Goal: Information Seeking & Learning: Learn about a topic

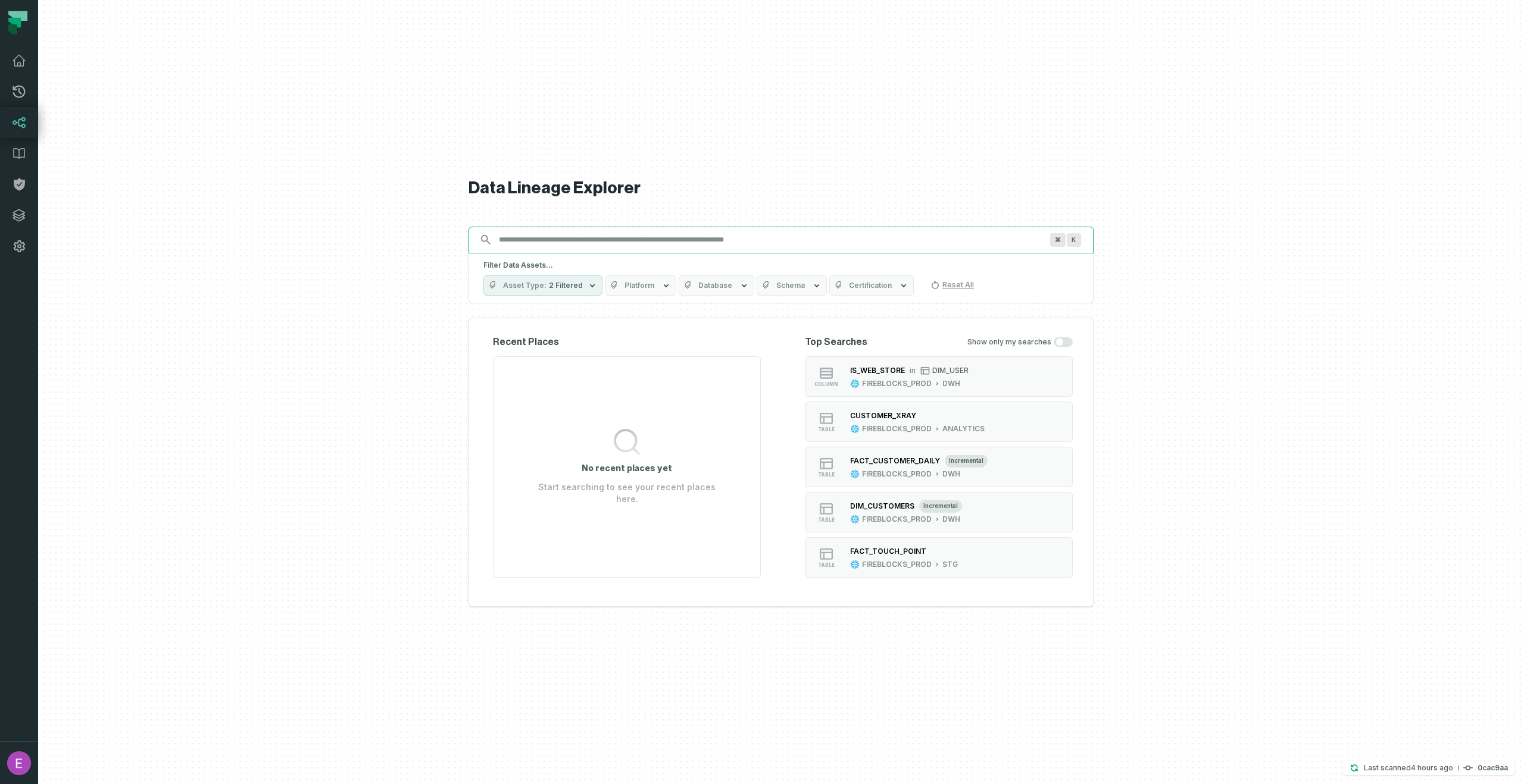
click at [570, 237] on input "Discovery Provider cmdk menu" at bounding box center [770, 239] width 557 height 19
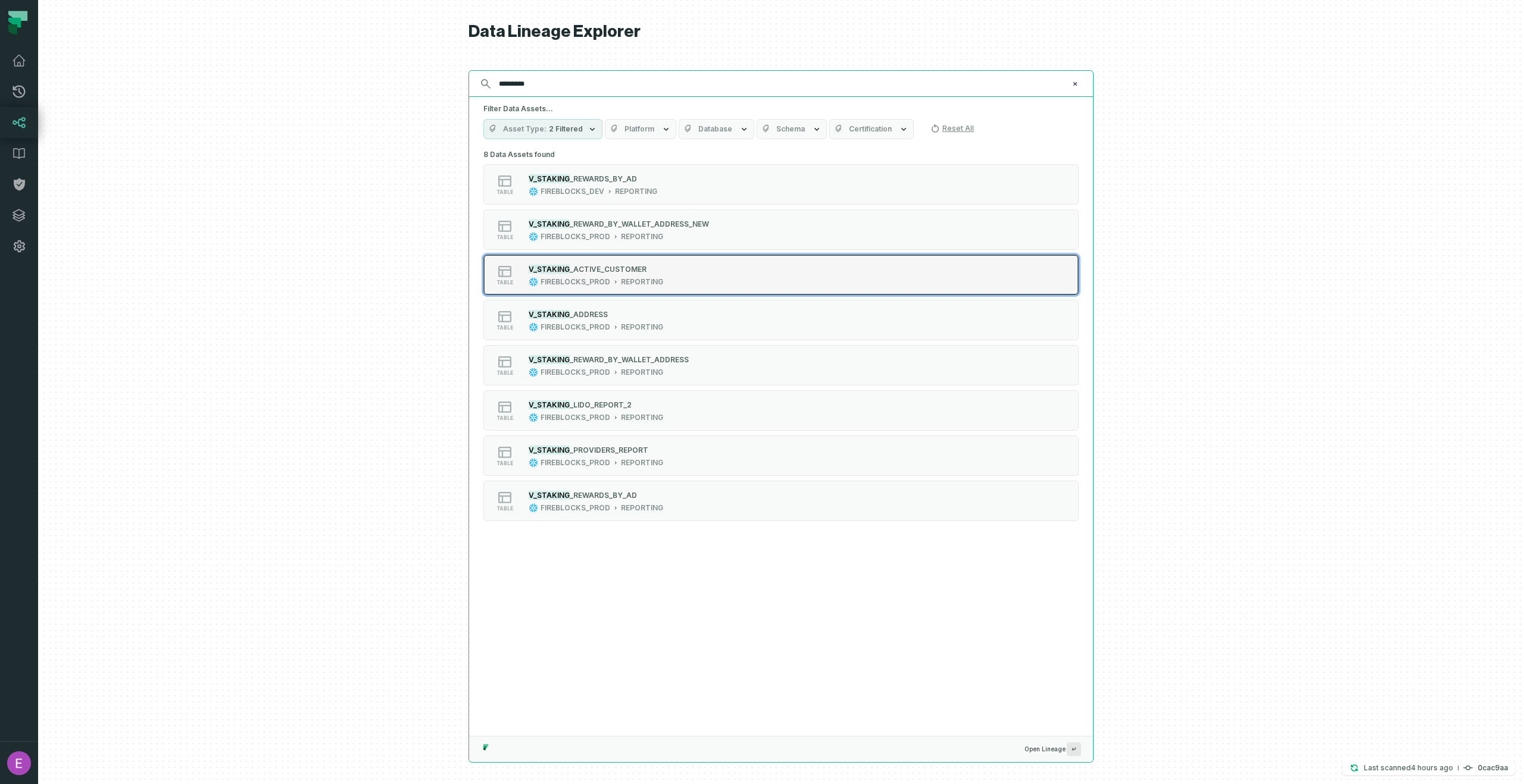
type input "*********"
click at [667, 285] on div "table V_STAKING _ACTIVE_CUSTOMER FIREBLOCKS_PROD REPORTING" at bounding box center [634, 274] width 298 height 24
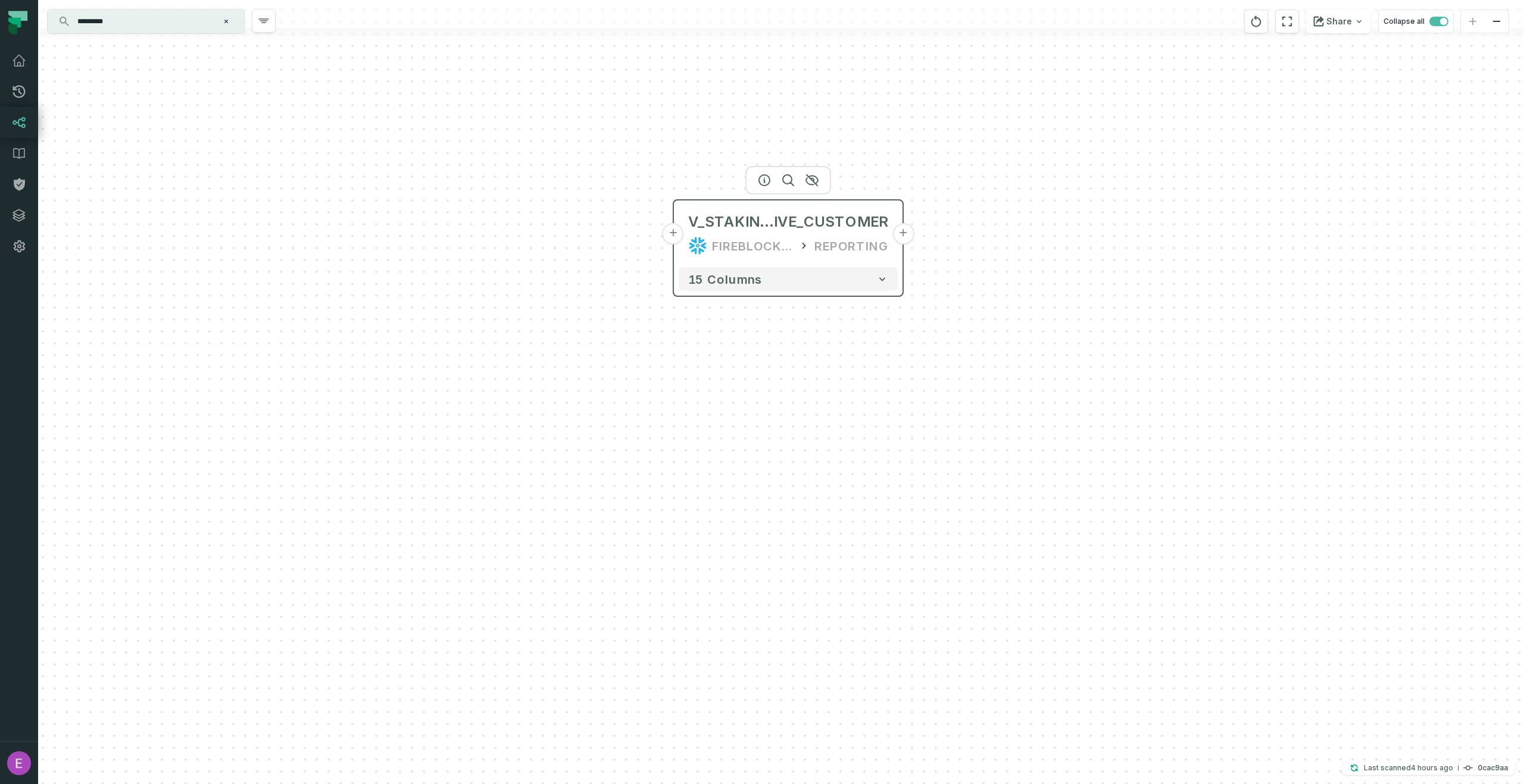
drag, startPoint x: 710, startPoint y: 398, endPoint x: 717, endPoint y: 242, distance: 156.2
click at [717, 242] on div "FIREBLOCKS_PROD" at bounding box center [752, 245] width 81 height 19
click at [676, 229] on button "+" at bounding box center [673, 222] width 22 height 22
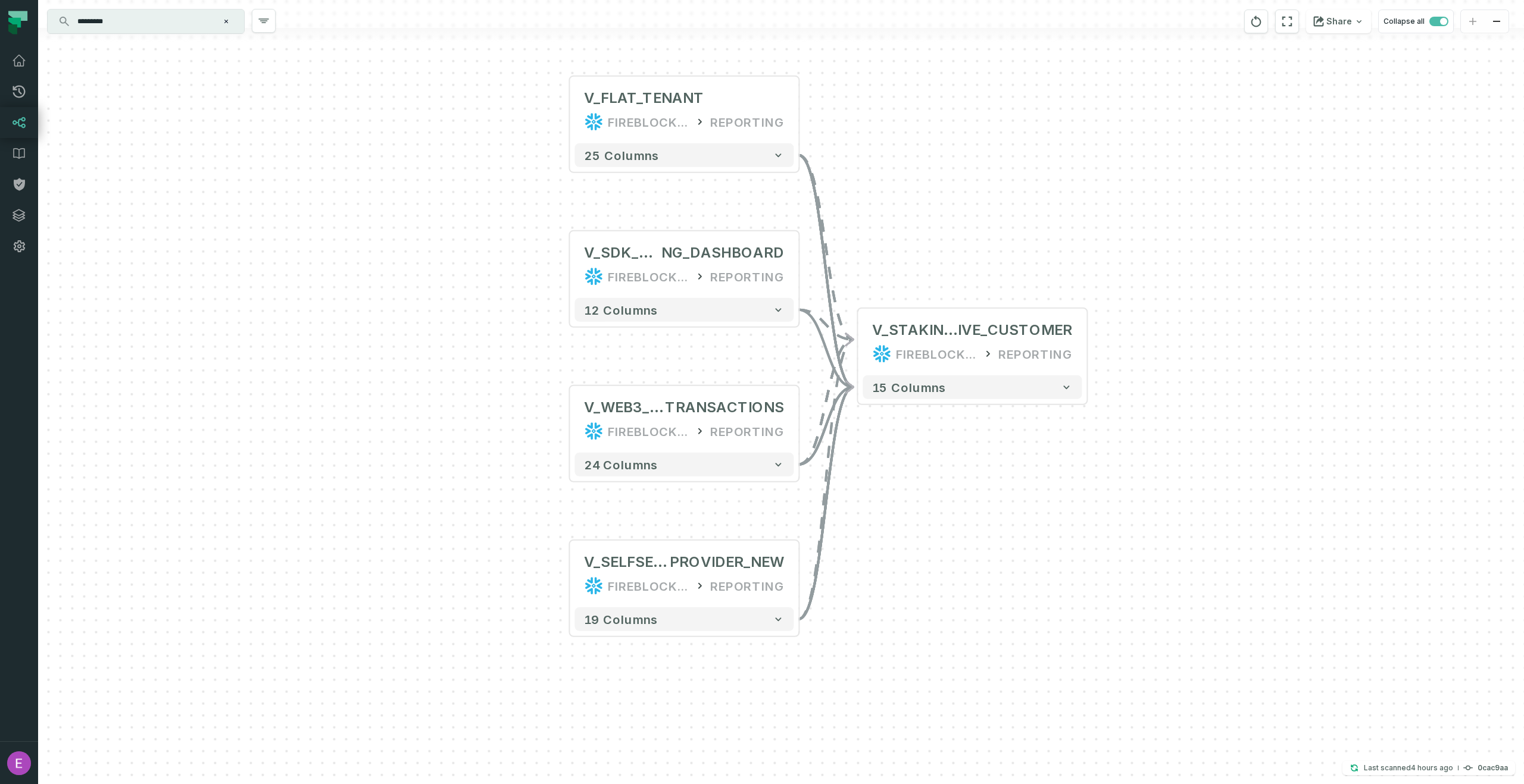
drag, startPoint x: 458, startPoint y: 479, endPoint x: 456, endPoint y: 354, distance: 125.0
click at [456, 354] on div "+ V_FLAT_TENANT FIREBLOCKS_PROD REPORTING + 25 columns + V_SDK_STAKI NG_DASHBOA…" at bounding box center [781, 392] width 1486 height 784
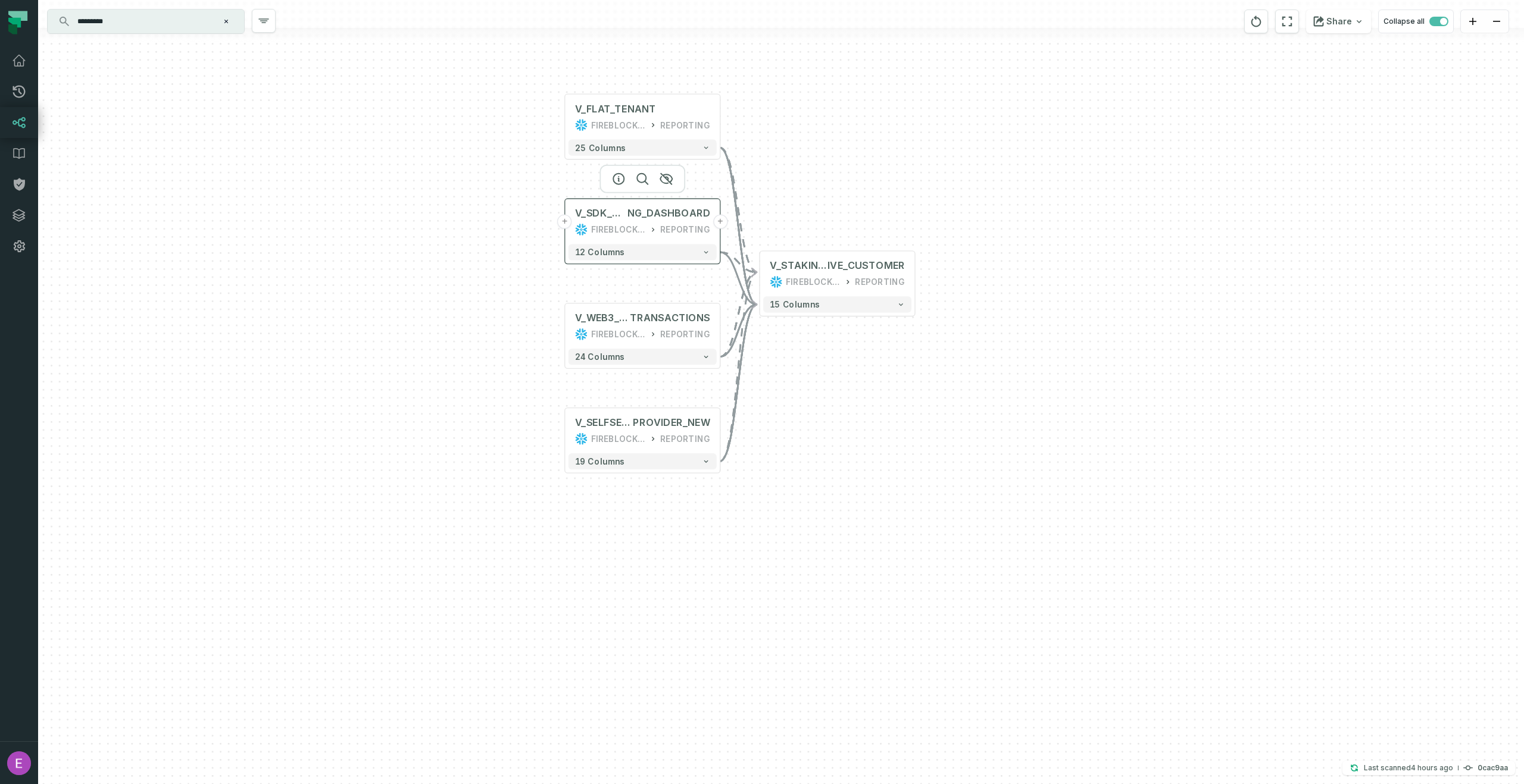
click at [564, 225] on button "+" at bounding box center [564, 221] width 14 height 14
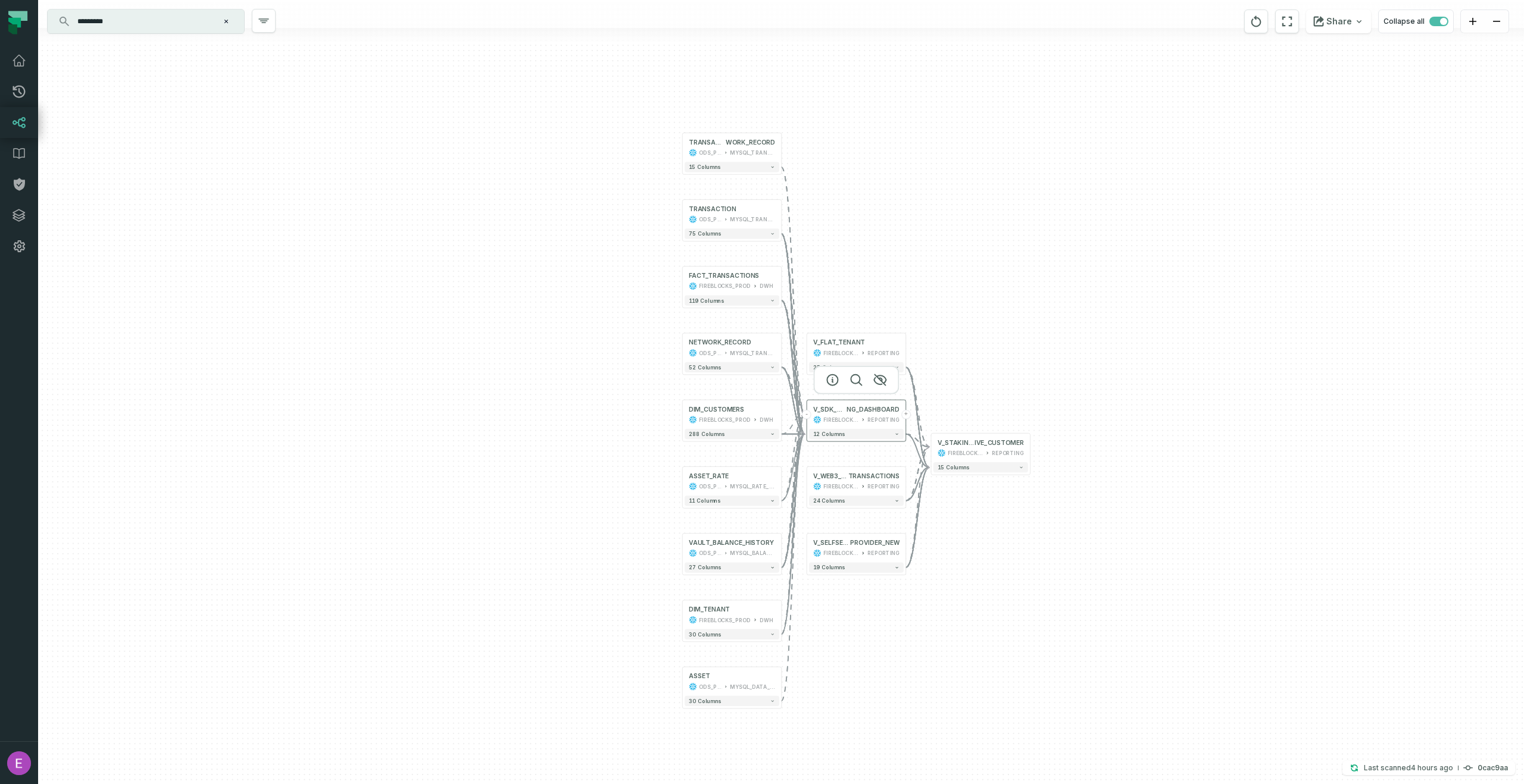
click at [808, 418] on button "-" at bounding box center [806, 415] width 9 height 9
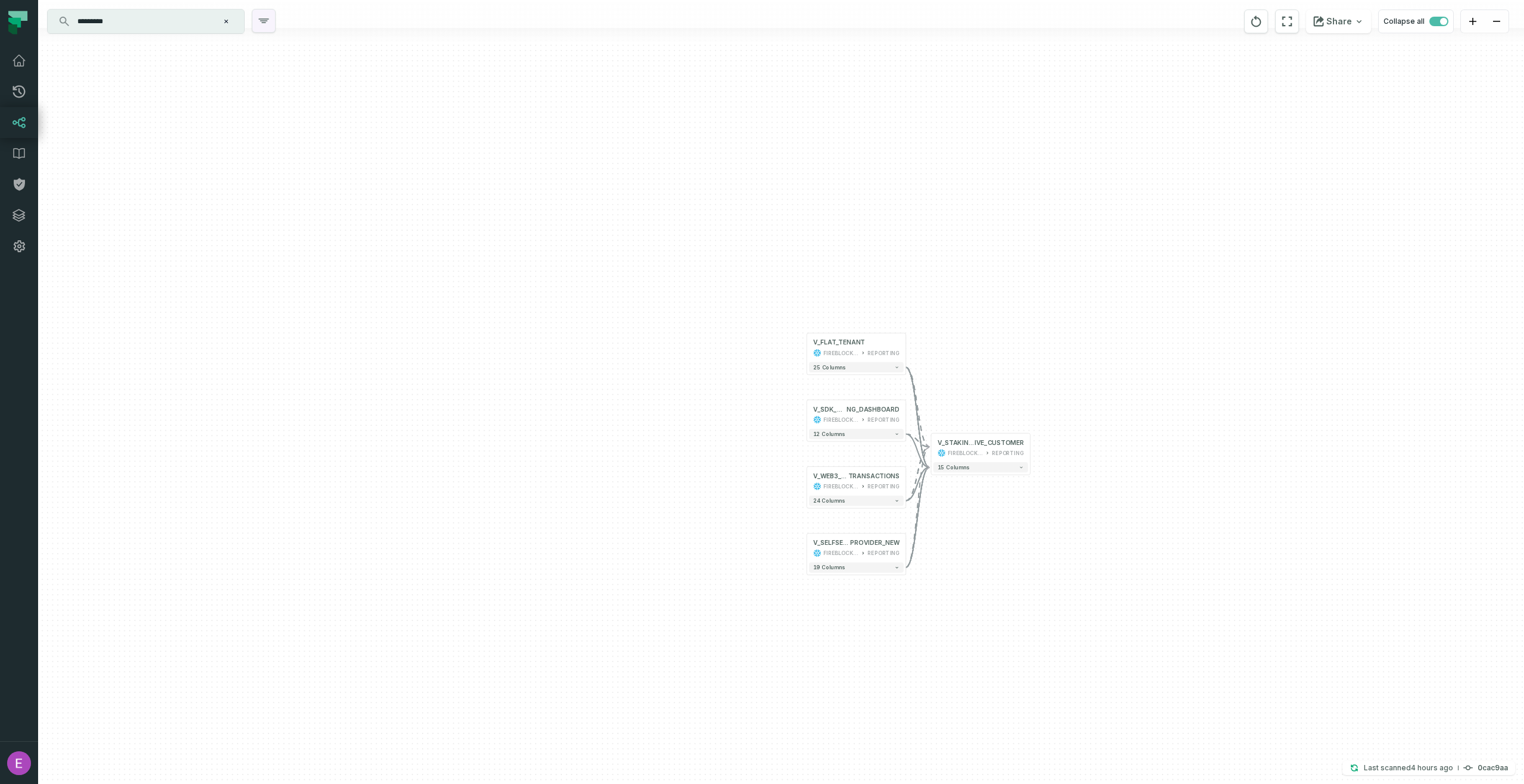
click at [260, 18] on icon "button" at bounding box center [264, 20] width 14 height 14
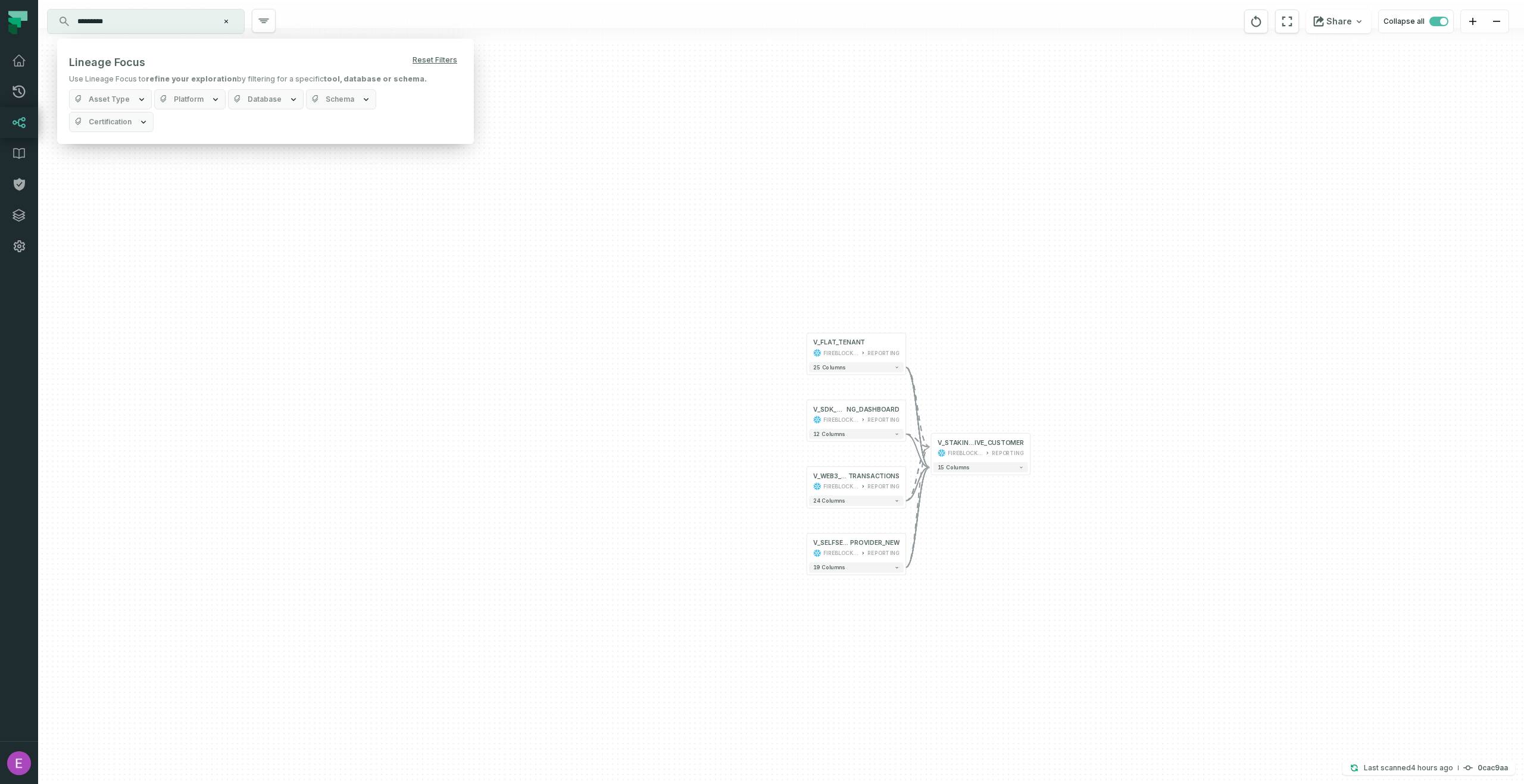
click at [127, 107] on button "Asset Type" at bounding box center [110, 99] width 83 height 20
click at [126, 105] on button "Asset Type" at bounding box center [110, 99] width 83 height 20
click at [185, 105] on button "Platform" at bounding box center [190, 99] width 72 height 20
click at [289, 103] on icon "button" at bounding box center [293, 98] width 9 height 9
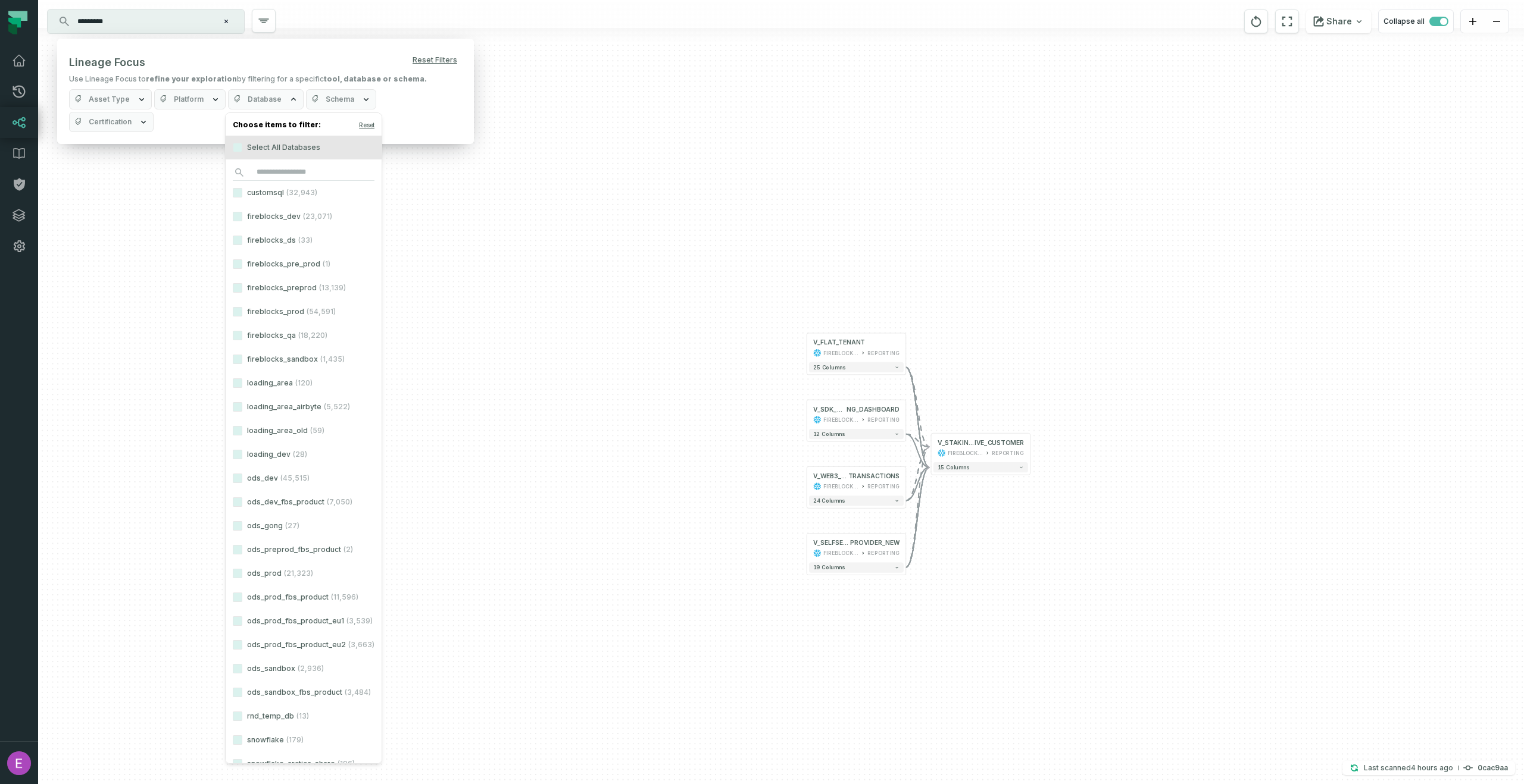
click at [289, 105] on button "Database" at bounding box center [265, 99] width 76 height 20
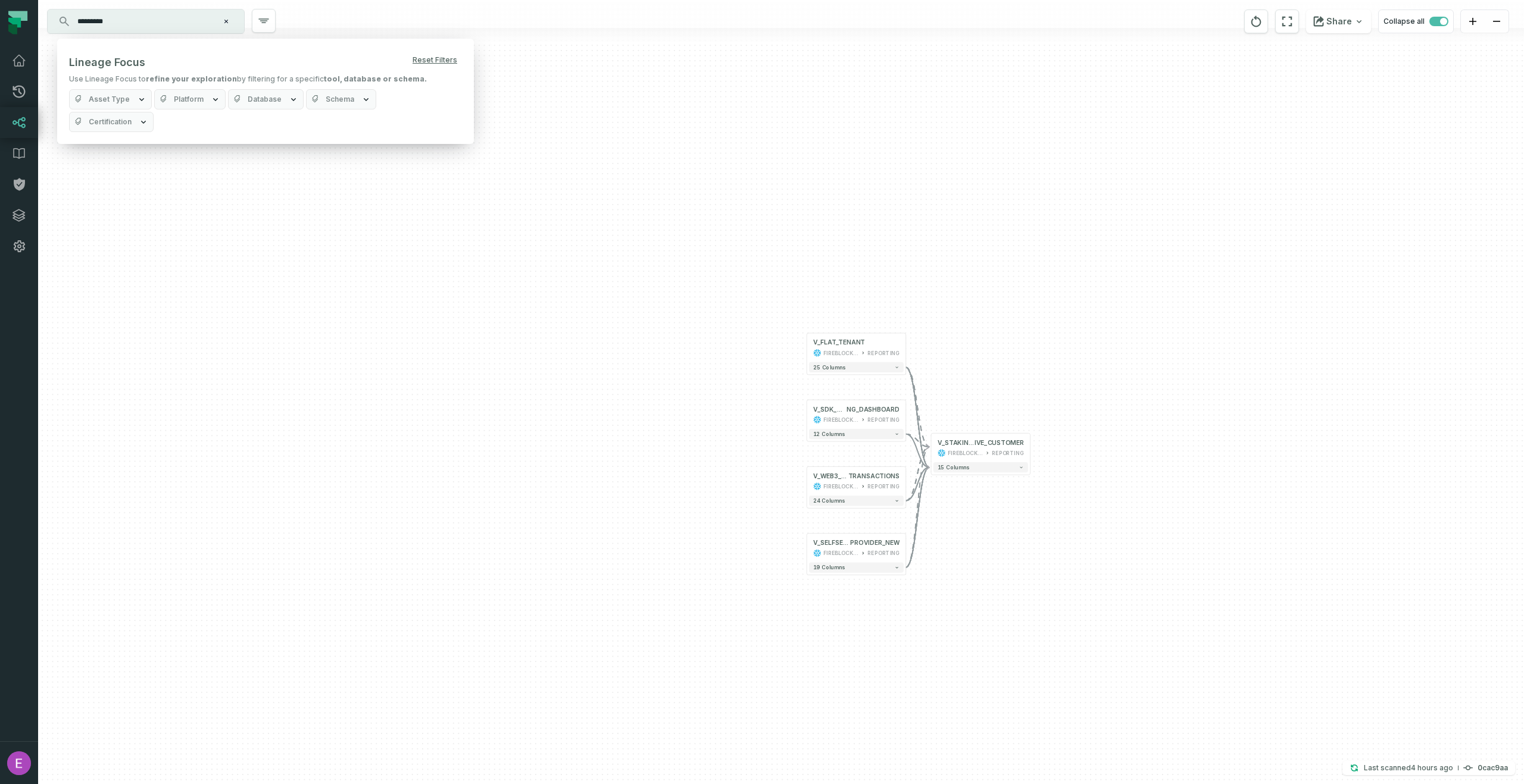
click at [460, 142] on div "+ V_FLAT_TENANT FIREBLOCKS_PROD REPORTING + 25 columns + V_SDK_STAKI NG_DASHBOA…" at bounding box center [781, 392] width 1486 height 784
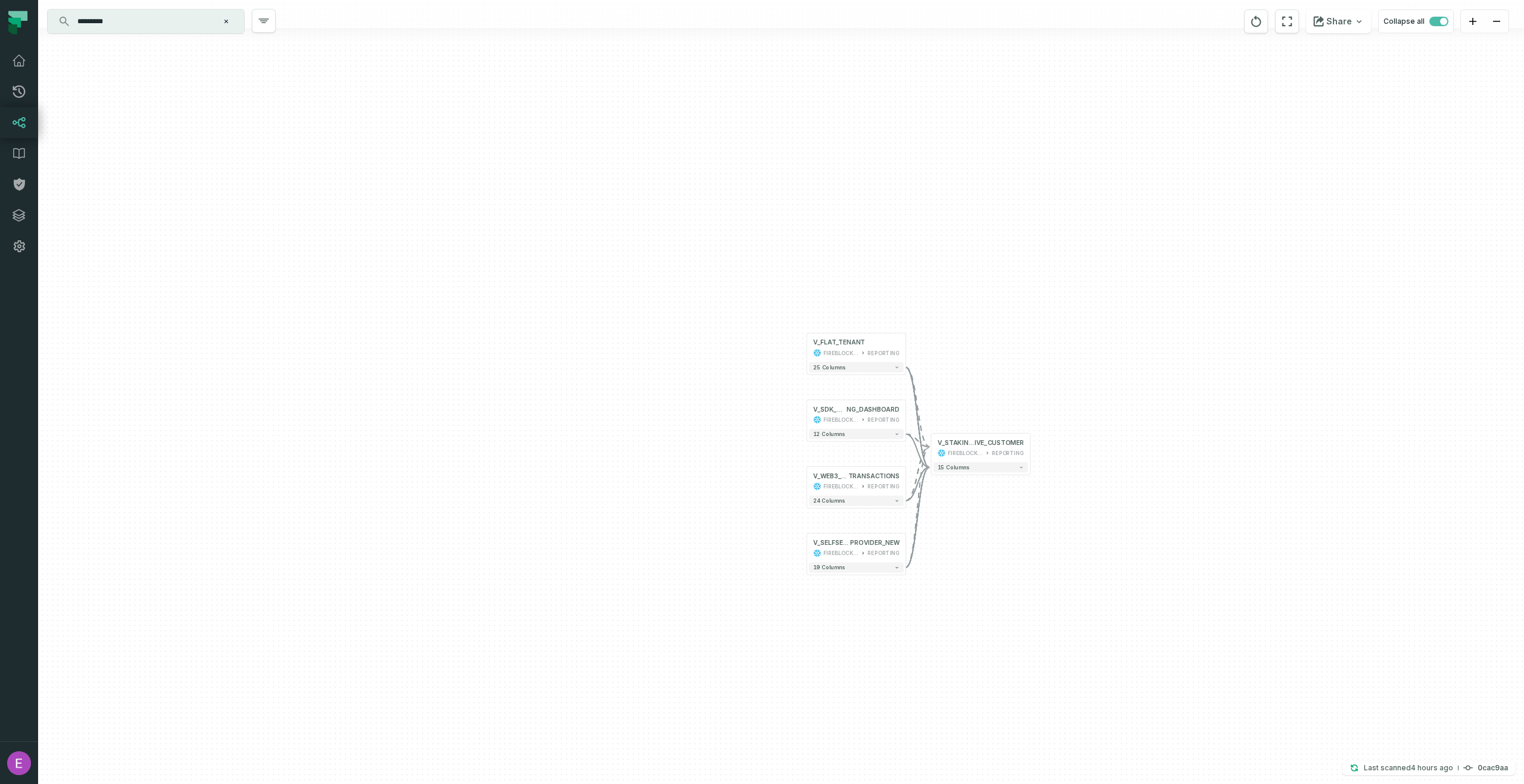
click at [276, 20] on div at bounding box center [781, 14] width 1486 height 28
click at [262, 18] on icon "button" at bounding box center [264, 20] width 14 height 14
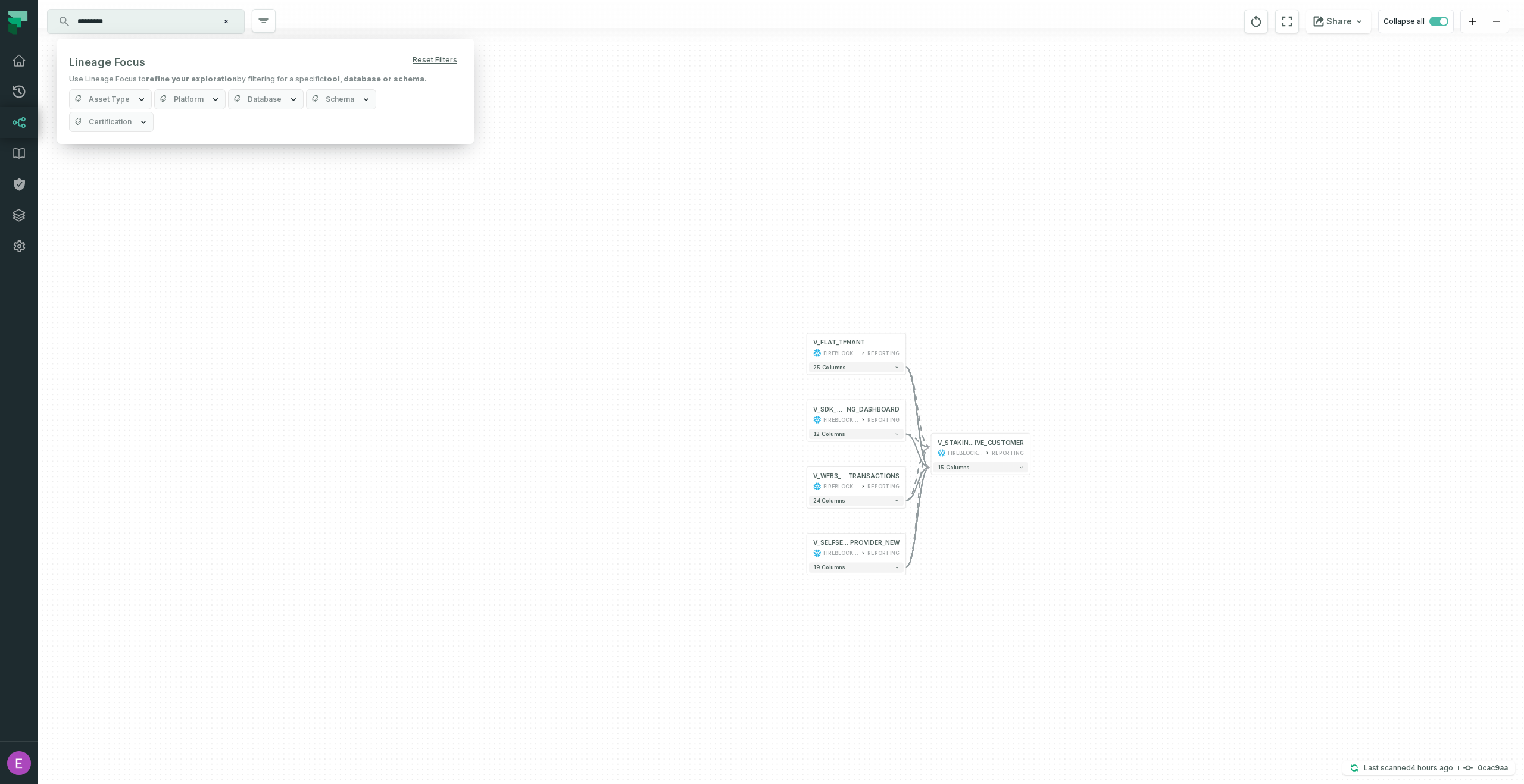
click at [125, 105] on button "Asset Type" at bounding box center [110, 99] width 83 height 20
click at [194, 107] on button "Platform" at bounding box center [190, 99] width 72 height 20
click at [103, 98] on span "Asset Type" at bounding box center [108, 98] width 41 height 9
click at [182, 101] on span "Platform" at bounding box center [189, 98] width 30 height 9
click at [242, 105] on button "Database" at bounding box center [265, 99] width 76 height 20
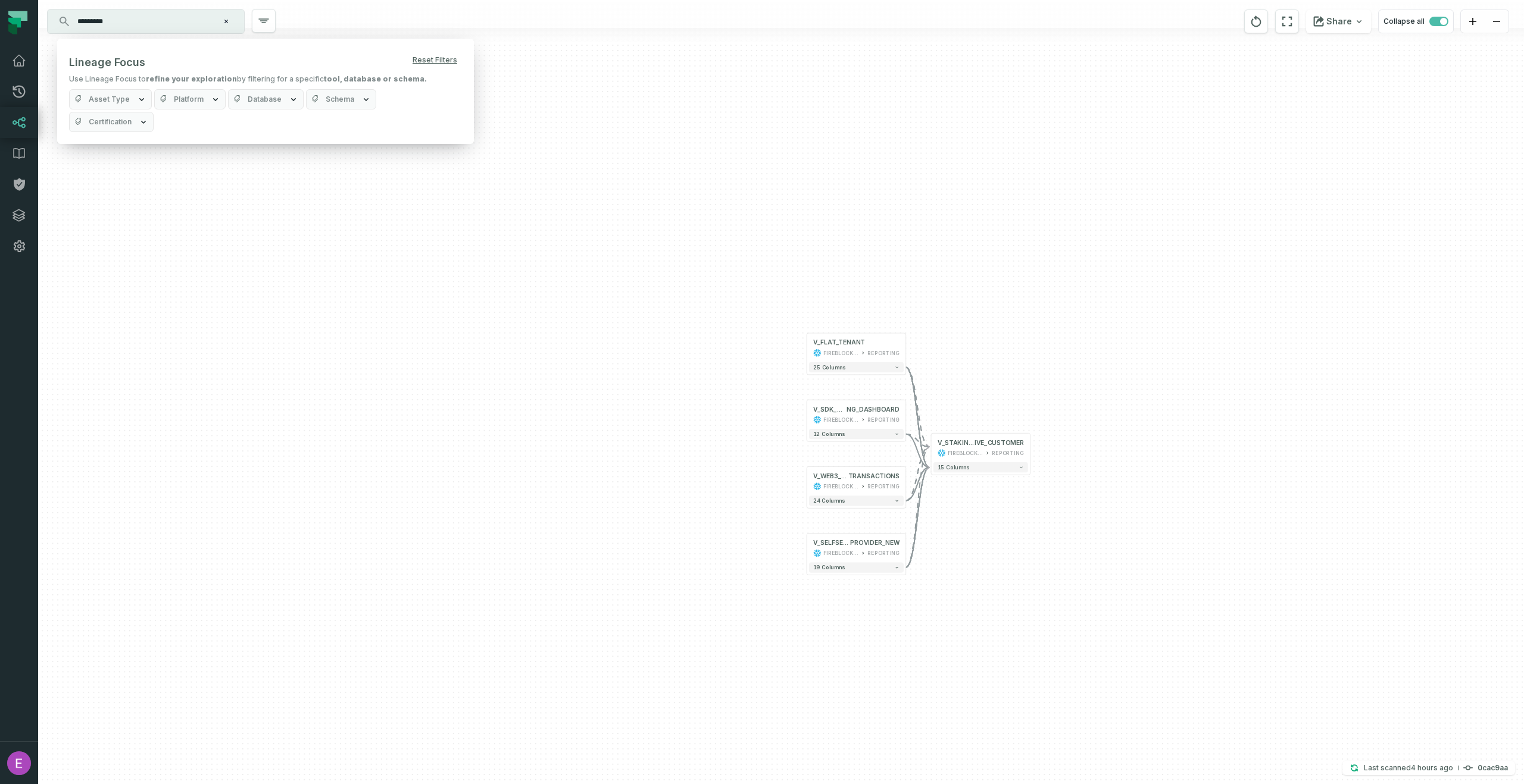
click at [358, 106] on button "Schema" at bounding box center [341, 99] width 70 height 20
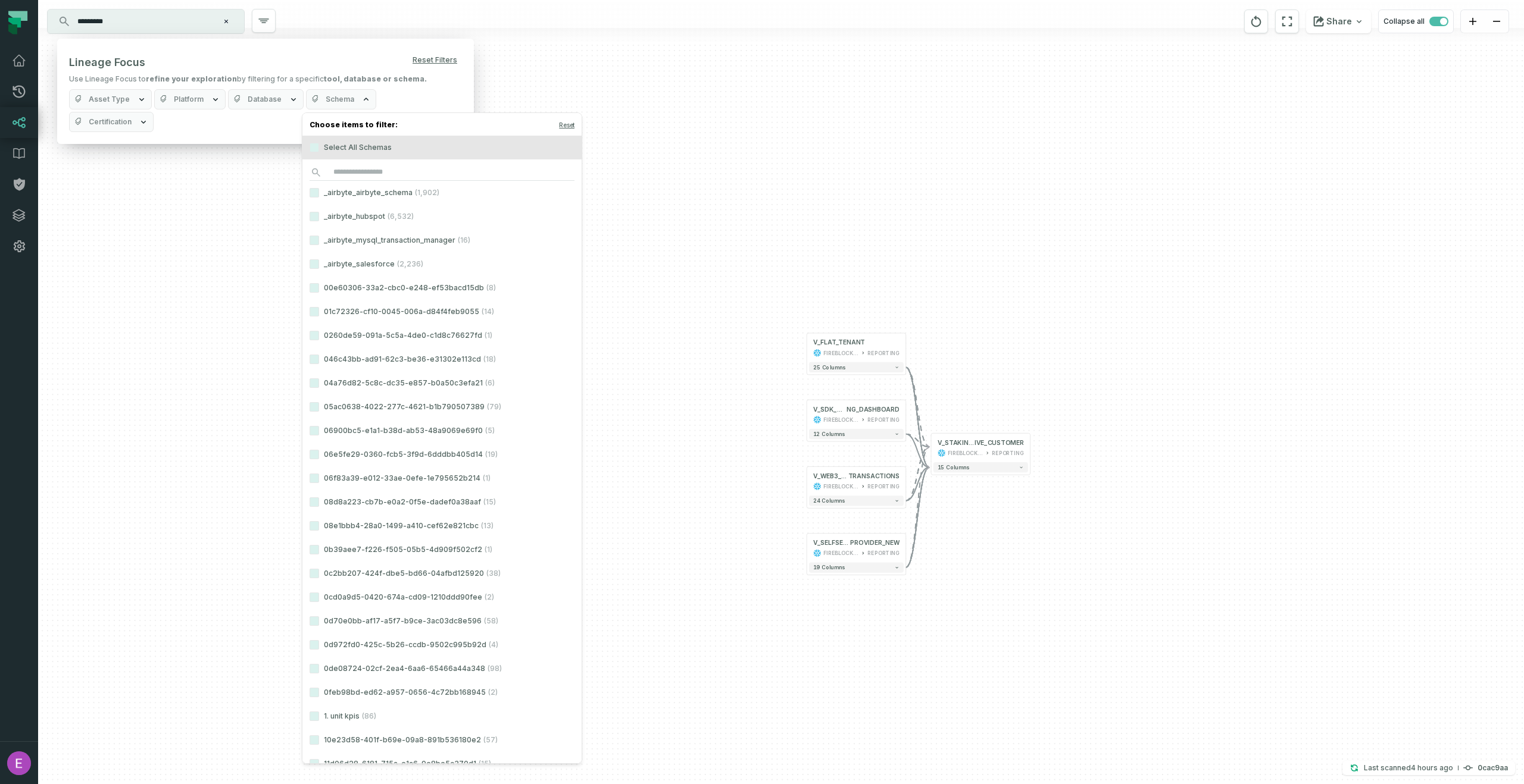
click at [357, 105] on button "Schema" at bounding box center [341, 99] width 70 height 20
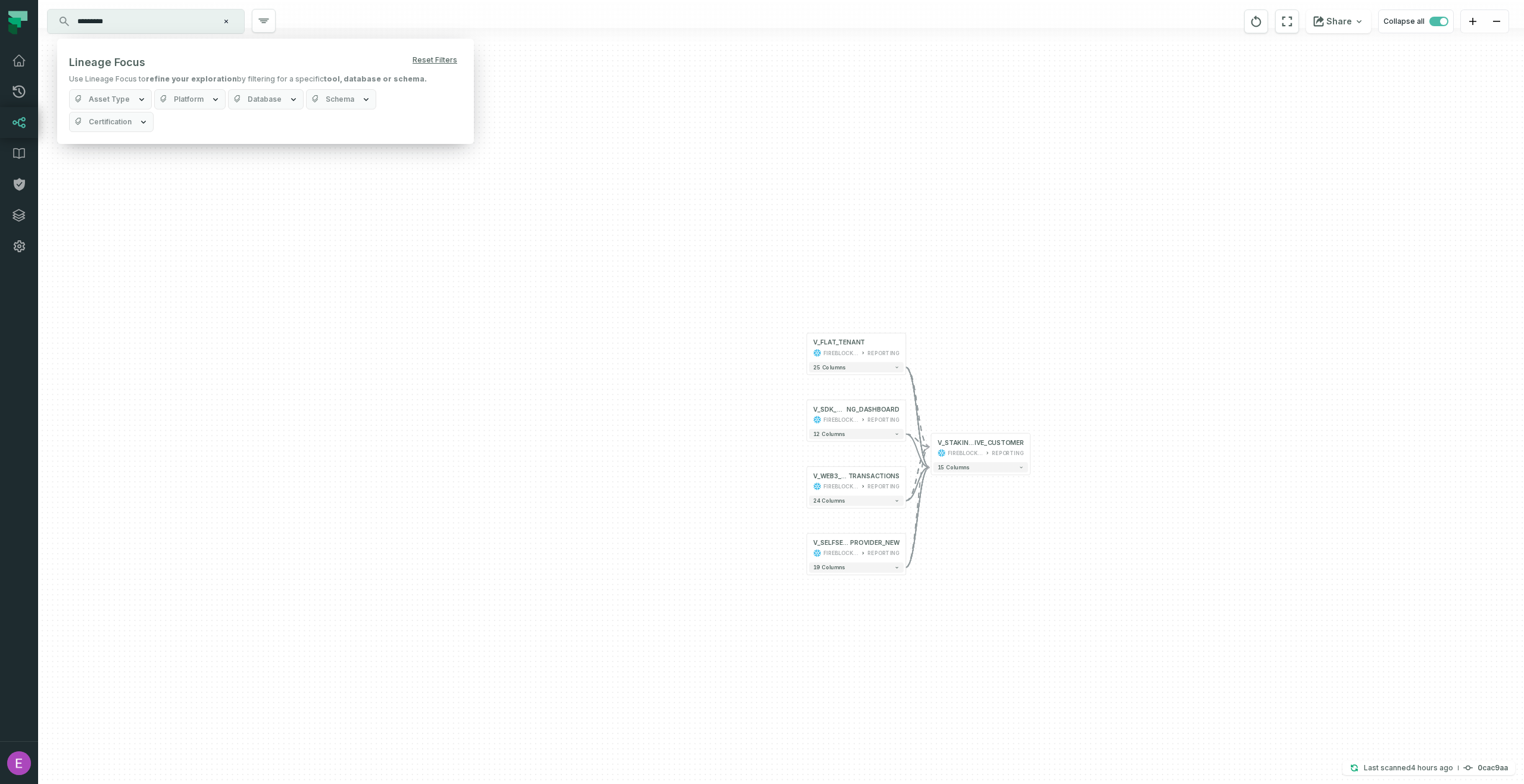
click at [132, 118] on span "Certification" at bounding box center [109, 122] width 43 height 9
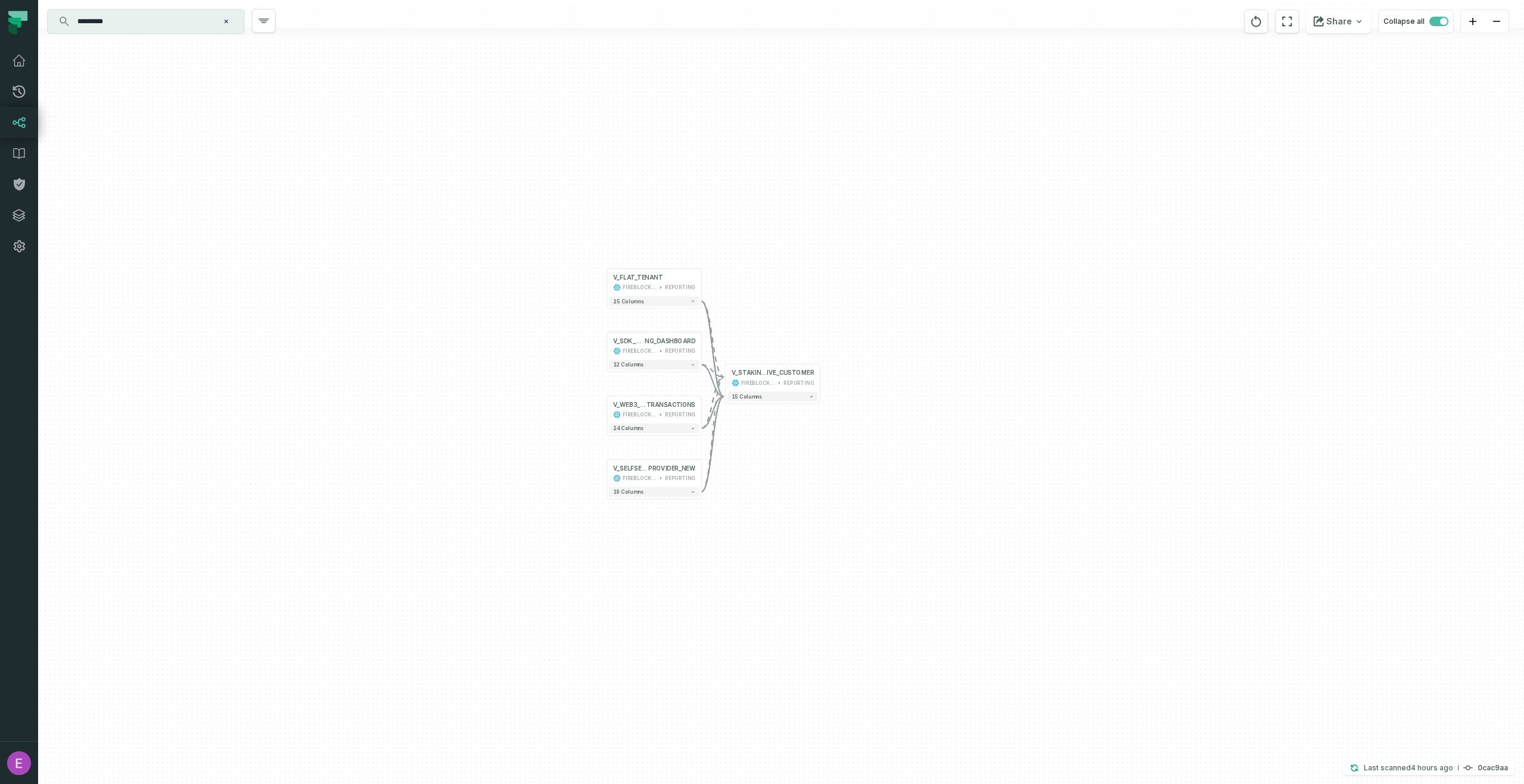
drag, startPoint x: 1113, startPoint y: 281, endPoint x: 878, endPoint y: 151, distance: 268.6
click at [878, 151] on div "+ V_FLAT_TENANT FIREBLOCKS_PROD REPORTING + 25 columns + V_SDK_STAKI NG_DASHBOA…" at bounding box center [781, 392] width 1486 height 784
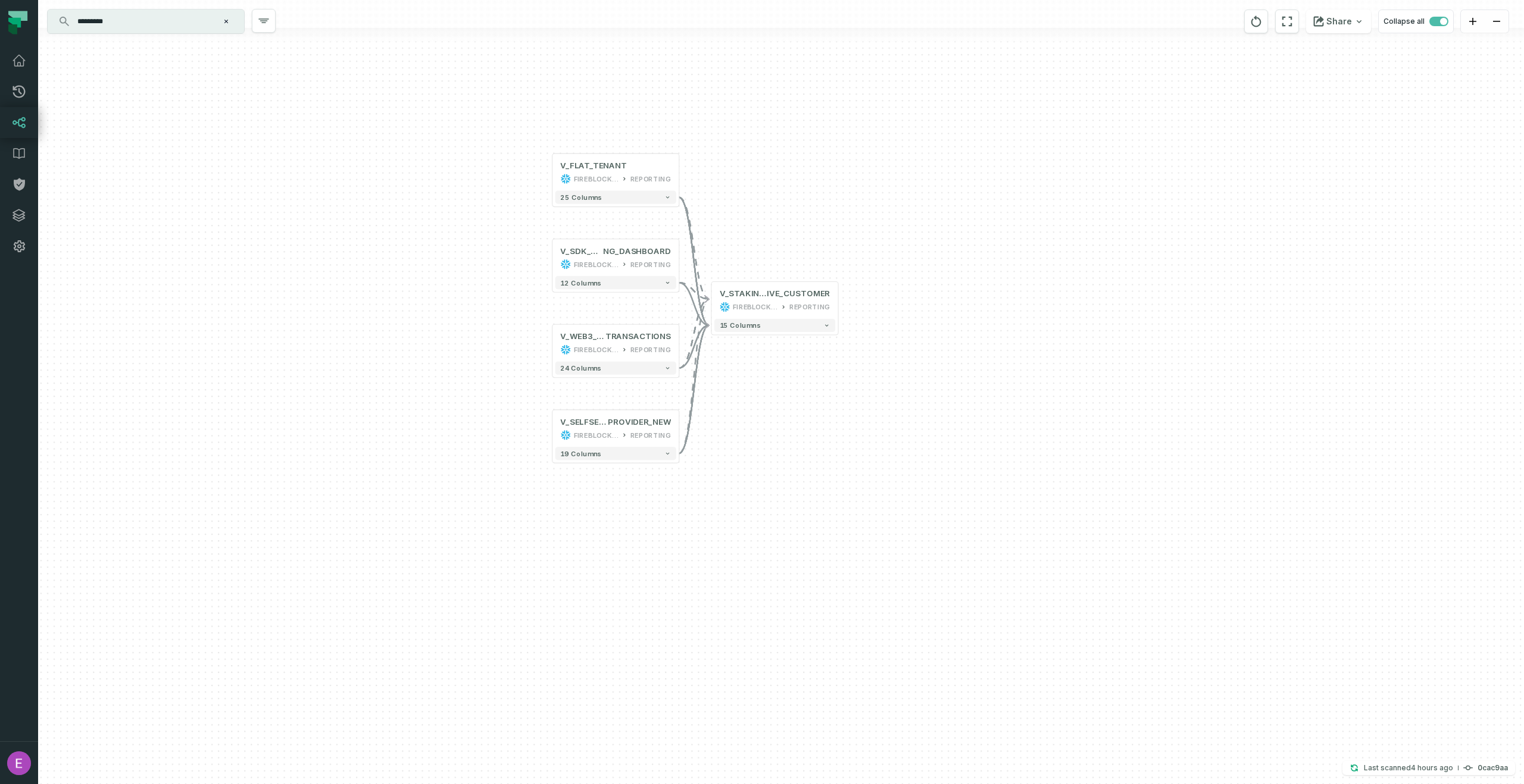
click at [547, 346] on div "+ V_FLAT_TENANT FIREBLOCKS_PROD REPORTING + 25 columns + V_SDK_STAKI NG_DASHBOA…" at bounding box center [781, 392] width 1486 height 784
click at [553, 346] on button "+" at bounding box center [552, 344] width 12 height 12
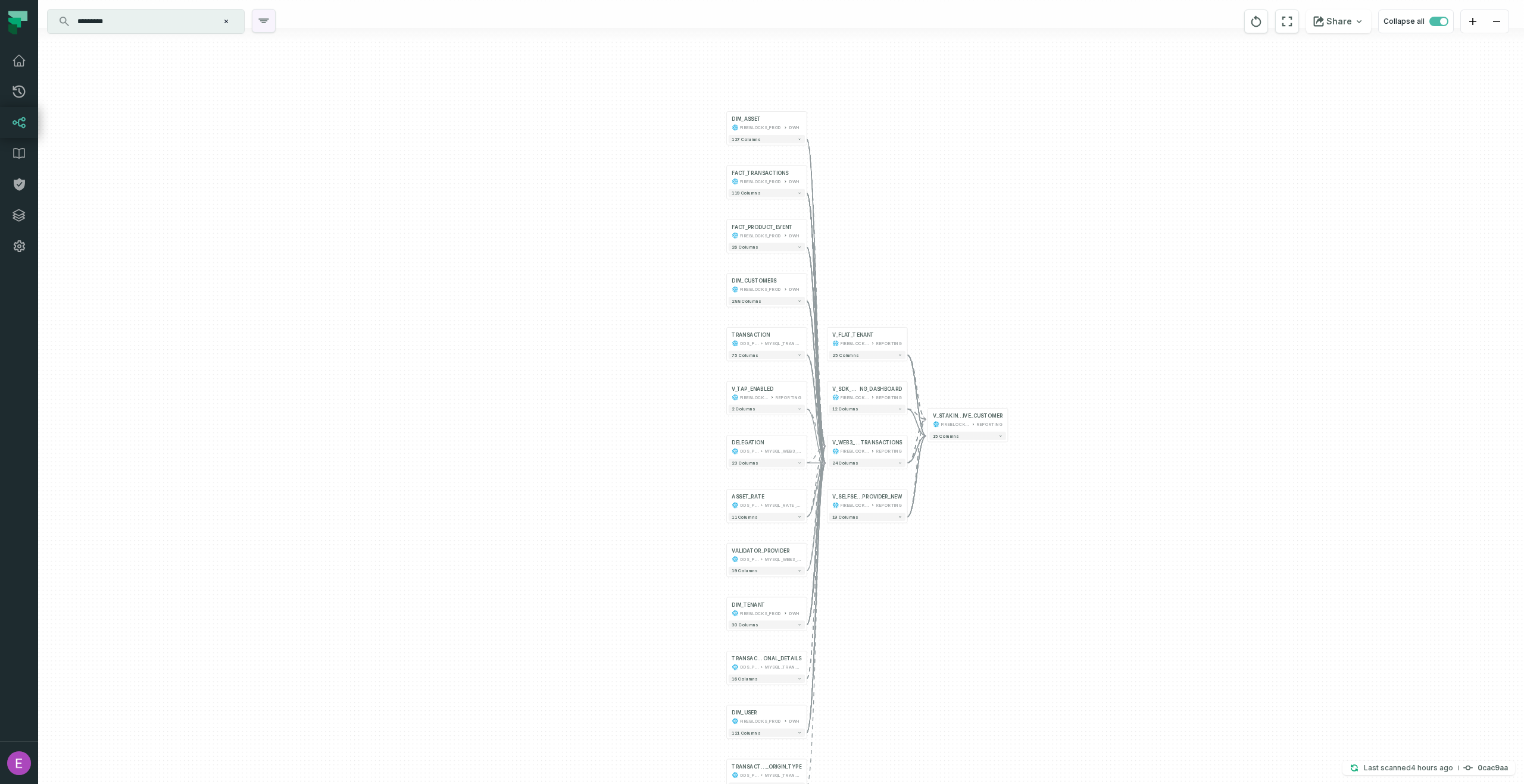
click at [257, 22] on icon "button" at bounding box center [264, 20] width 14 height 14
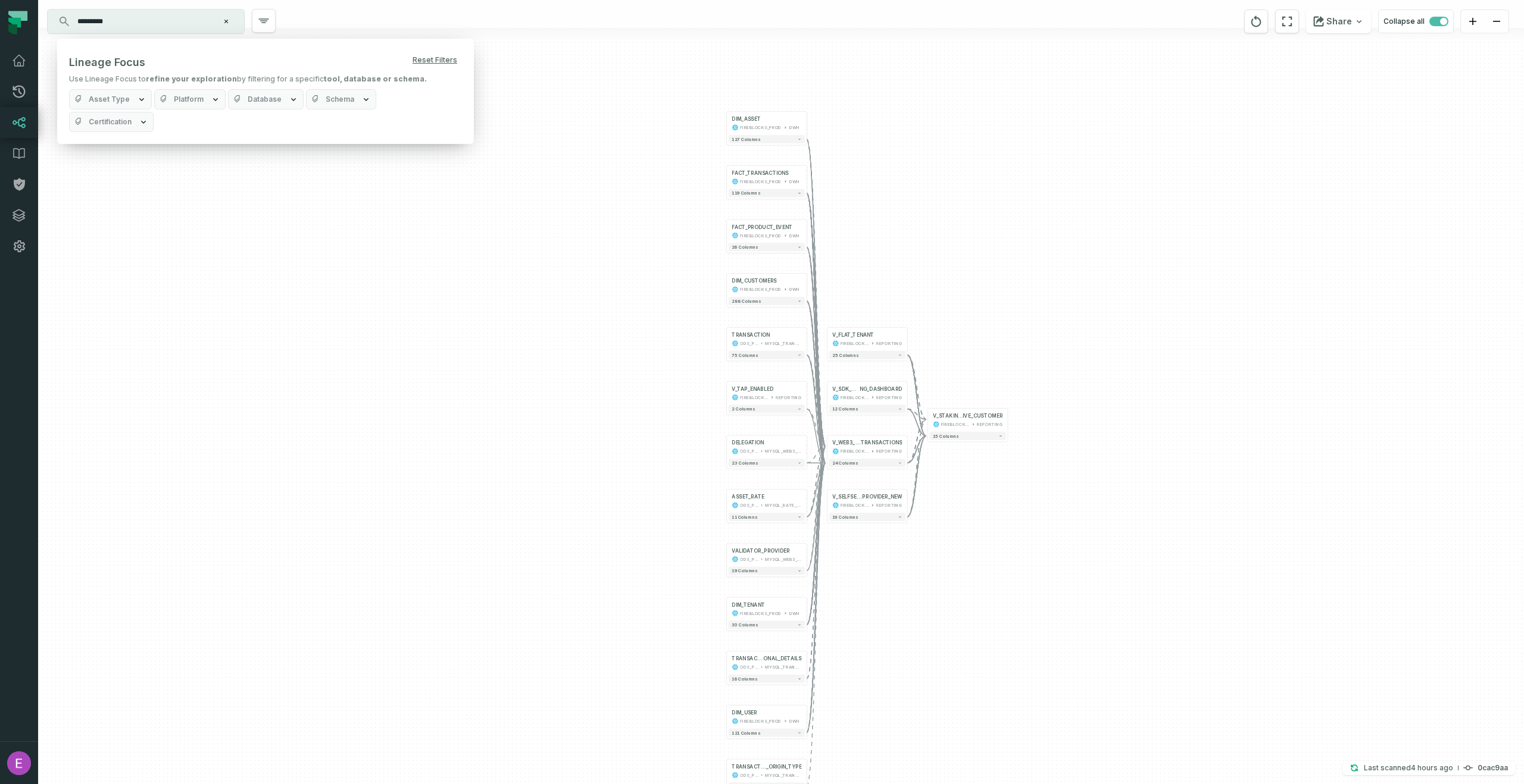
click at [113, 90] on button "Asset Type" at bounding box center [110, 99] width 83 height 20
click at [112, 93] on button "Asset Type" at bounding box center [110, 99] width 83 height 20
click at [115, 93] on button "Asset Type" at bounding box center [110, 99] width 83 height 20
click at [201, 94] on button "Platform" at bounding box center [190, 99] width 72 height 20
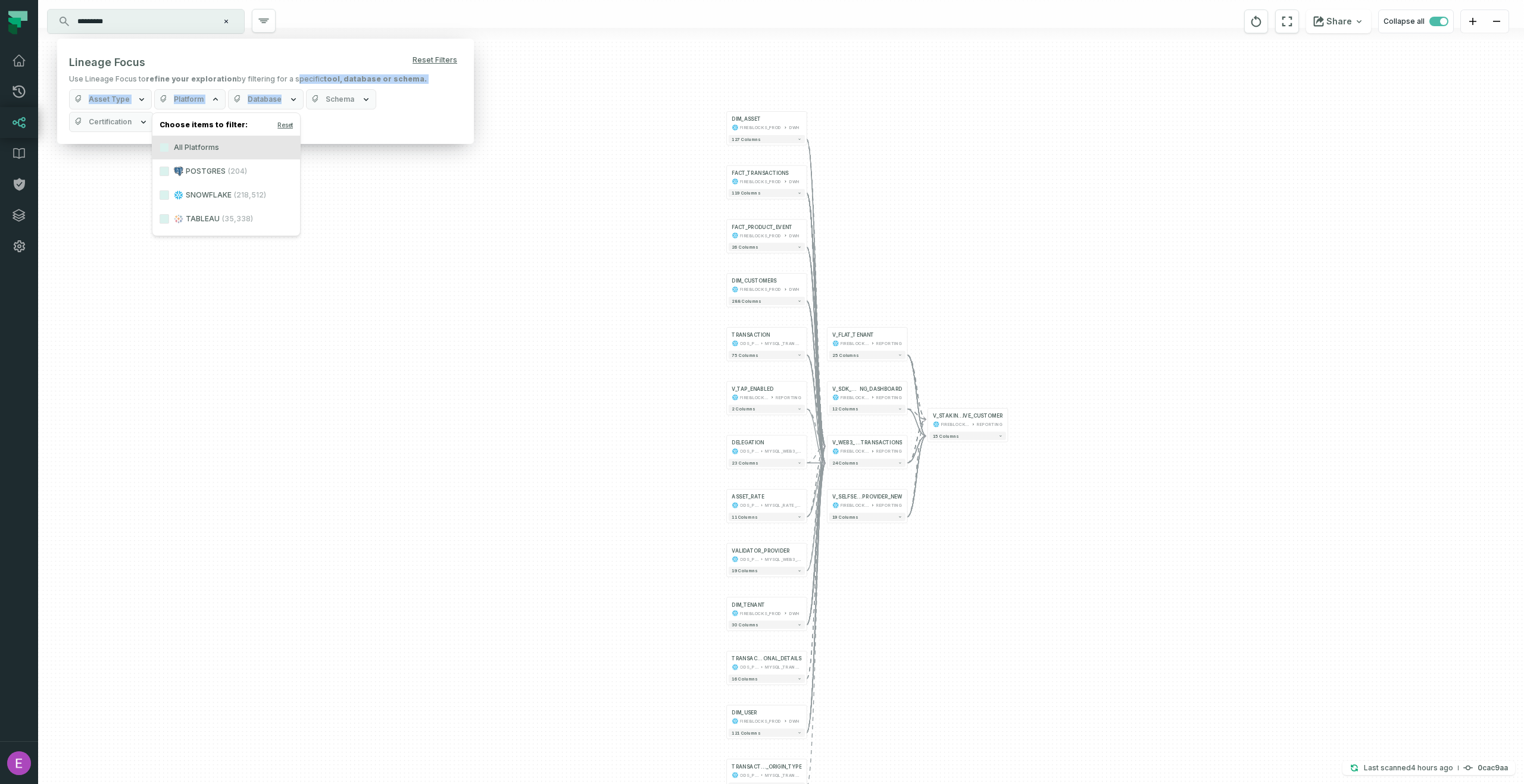
click at [284, 84] on div "Lineage Focus Reset Filters Use Lineage Focus to refine your exploration by fil…" at bounding box center [265, 92] width 393 height 82
click at [281, 94] on button "Database" at bounding box center [265, 99] width 76 height 20
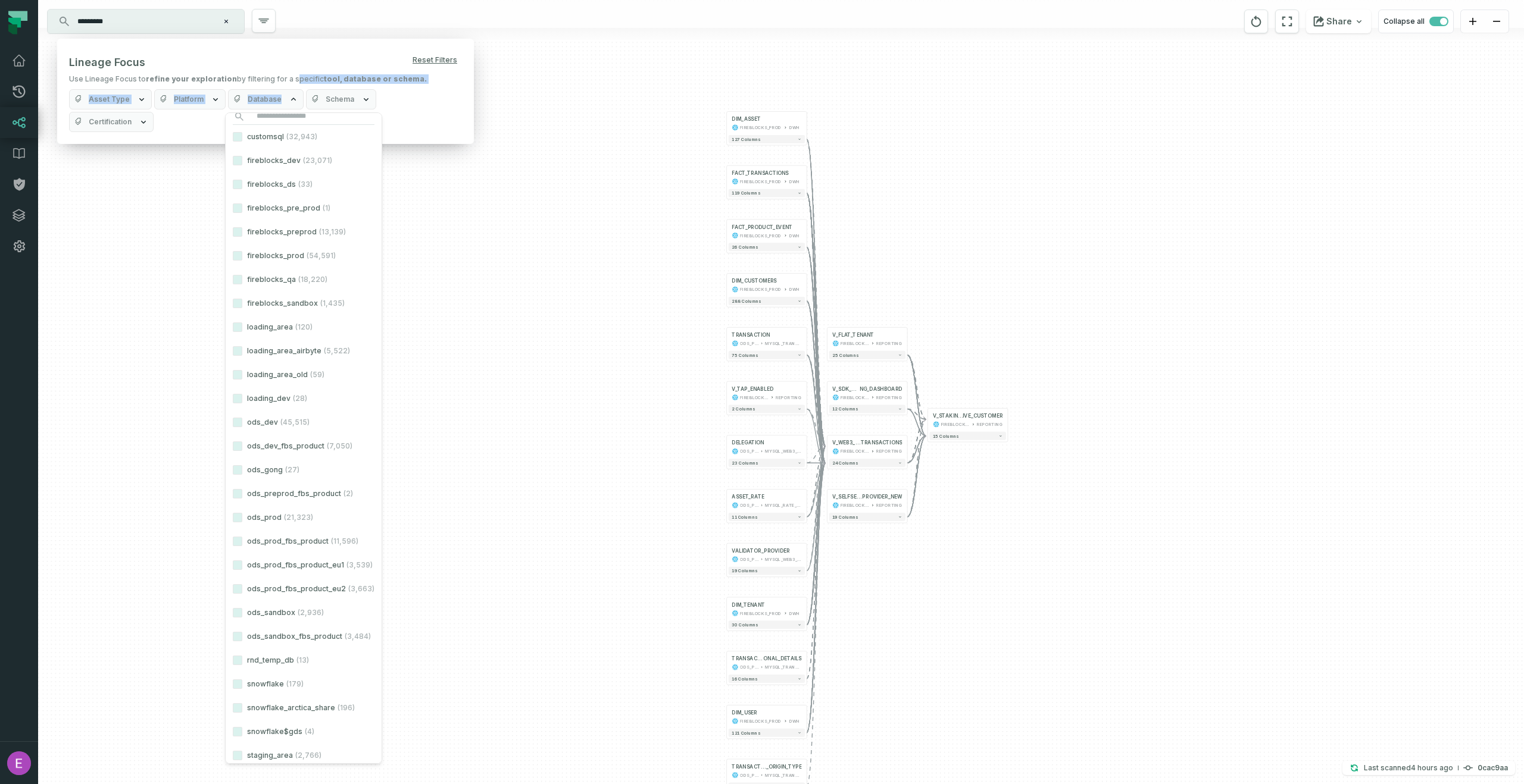
scroll to position [88, 0]
click at [241, 652] on button "snowflake (179)" at bounding box center [237, 651] width 9 height 9
click at [237, 645] on label "snowflake (179)" at bounding box center [301, 651] width 156 height 24
click at [237, 647] on button "snowflake (179)" at bounding box center [235, 651] width 9 height 9
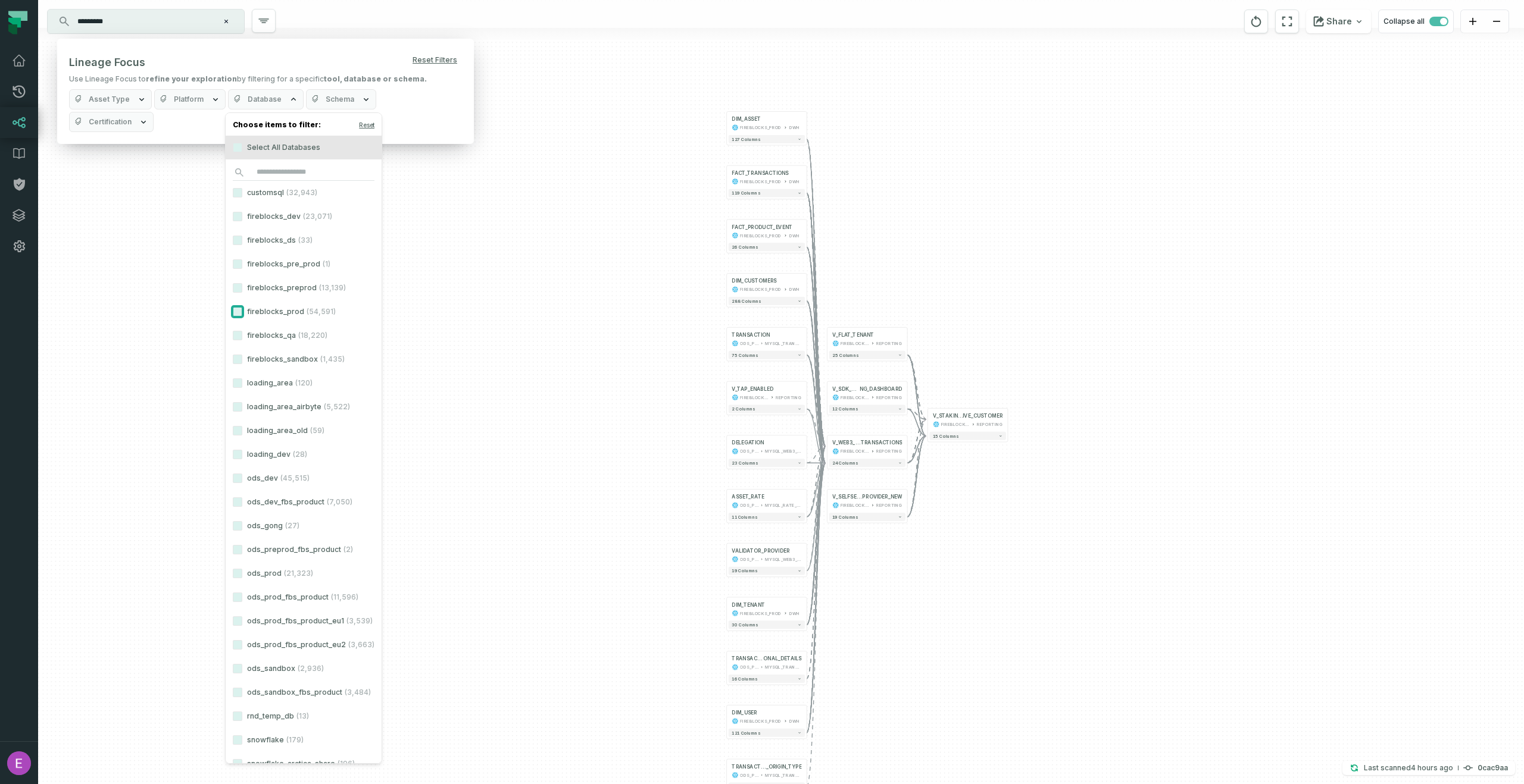
click at [238, 314] on button "fireblocks_prod (54,591)" at bounding box center [237, 311] width 9 height 9
click at [238, 314] on button "fireblocks_prod (54,591)" at bounding box center [235, 311] width 9 height 9
click at [494, 361] on div "+ DIM_ASSET FIREBLOCKS_PROD DWH + 127 columns + FACT_TRANSACTIONS FIREBLOCKS_PR…" at bounding box center [781, 392] width 1486 height 784
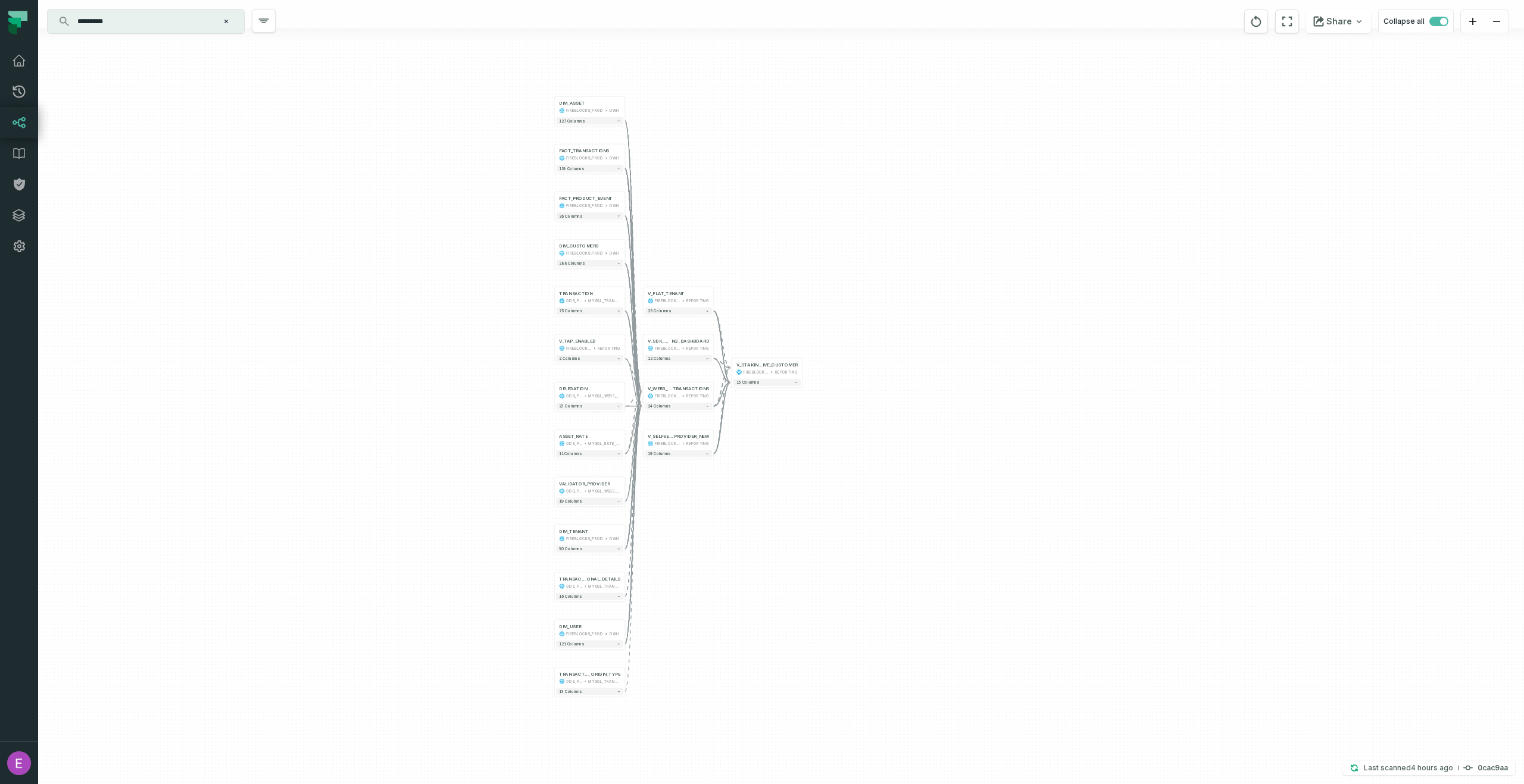
drag, startPoint x: 494, startPoint y: 361, endPoint x: 350, endPoint y: 317, distance: 150.6
click at [350, 317] on div "+ DIM_ASSET FIREBLOCKS_PROD DWH + 127 columns + FACT_TRANSACTIONS FIREBLOCKS_PR…" at bounding box center [781, 392] width 1486 height 784
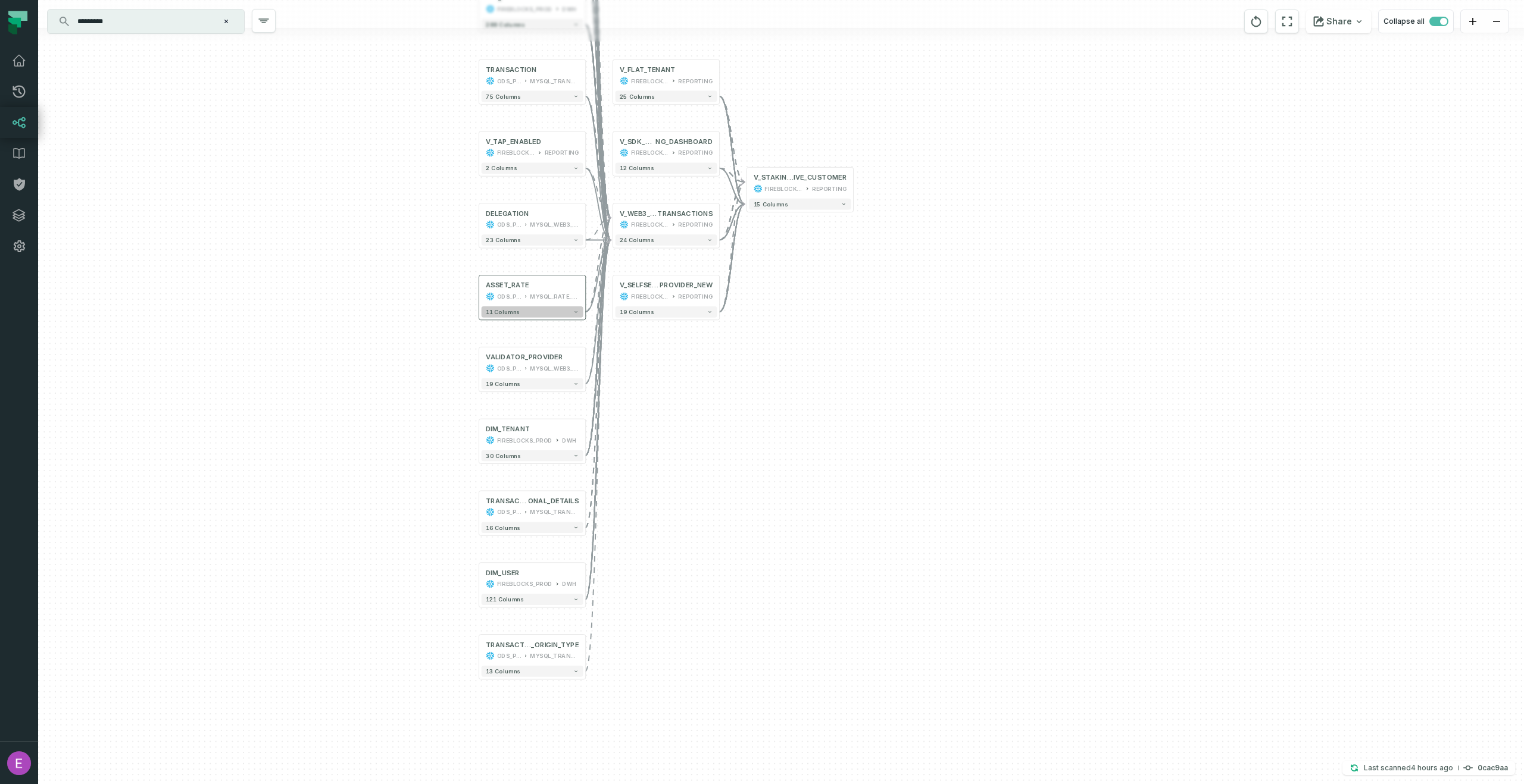
drag, startPoint x: 540, startPoint y: 513, endPoint x: 505, endPoint y: 314, distance: 202.1
click at [505, 314] on span "11 columns" at bounding box center [502, 312] width 34 height 7
click at [629, 347] on div "+ DIM_ASSET FIREBLOCKS_PROD DWH + 127 columns + FACT_TRANSACTIONS FIREBLOCKS_PR…" at bounding box center [781, 392] width 1486 height 784
click at [615, 222] on button "-" at bounding box center [612, 219] width 10 height 10
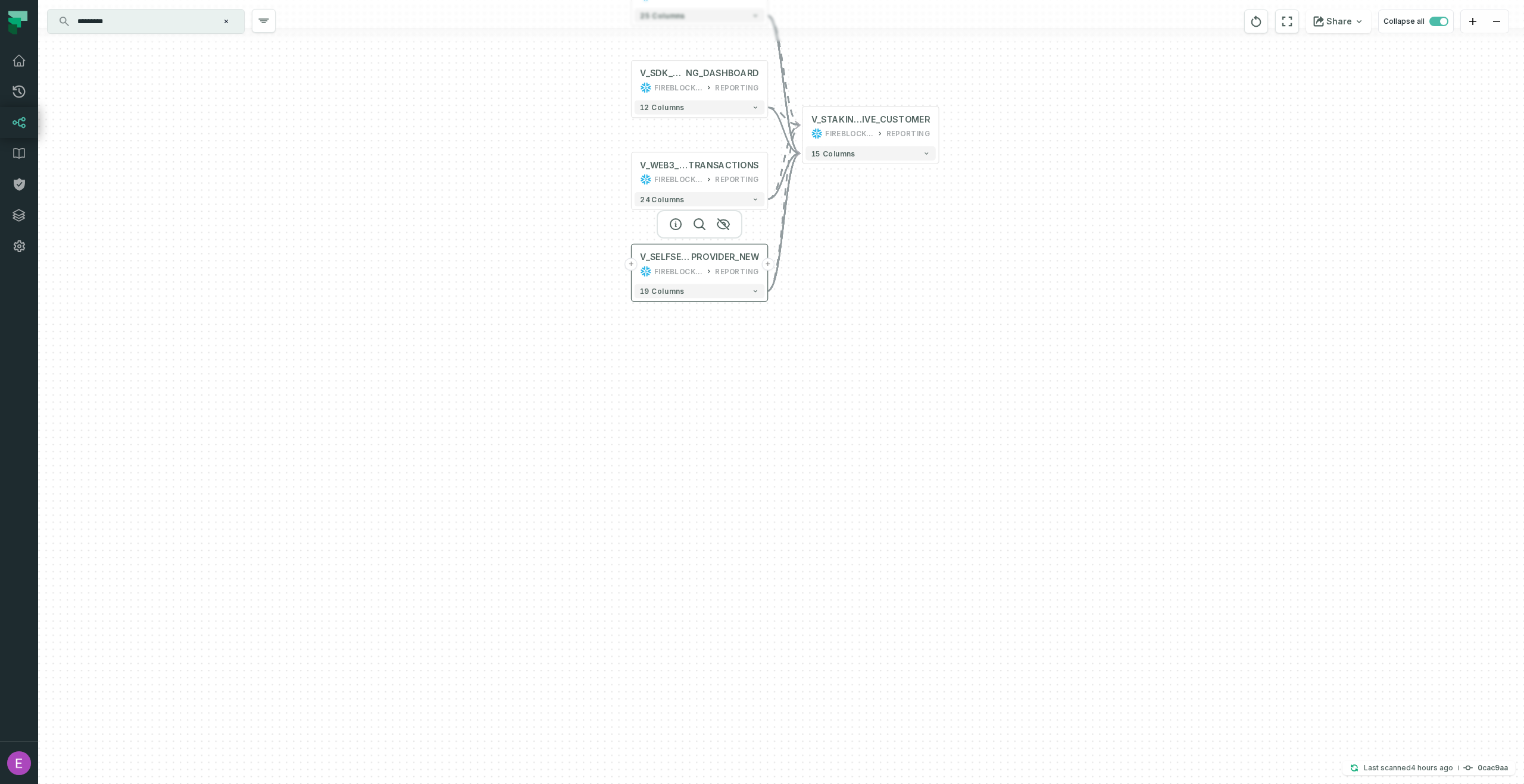
click at [628, 268] on button "+" at bounding box center [631, 264] width 13 height 13
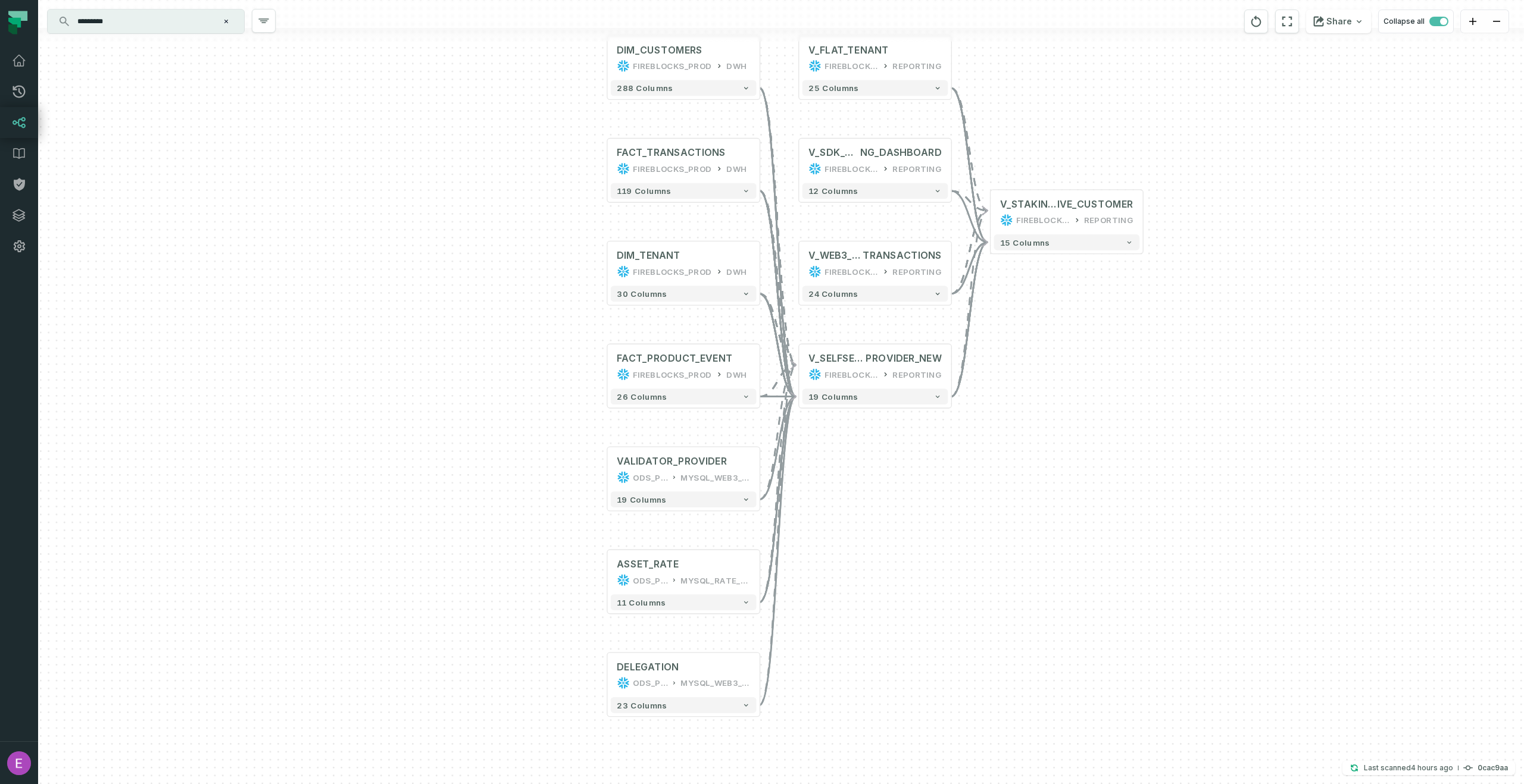
drag, startPoint x: 629, startPoint y: 449, endPoint x: 542, endPoint y: 365, distance: 120.9
click at [541, 365] on div "+ DIM_CUSTOMERS FIREBLOCKS_PROD DWH + 288 columns + FACT_TRANSACTIONS FIREBLOCK…" at bounding box center [781, 392] width 1486 height 784
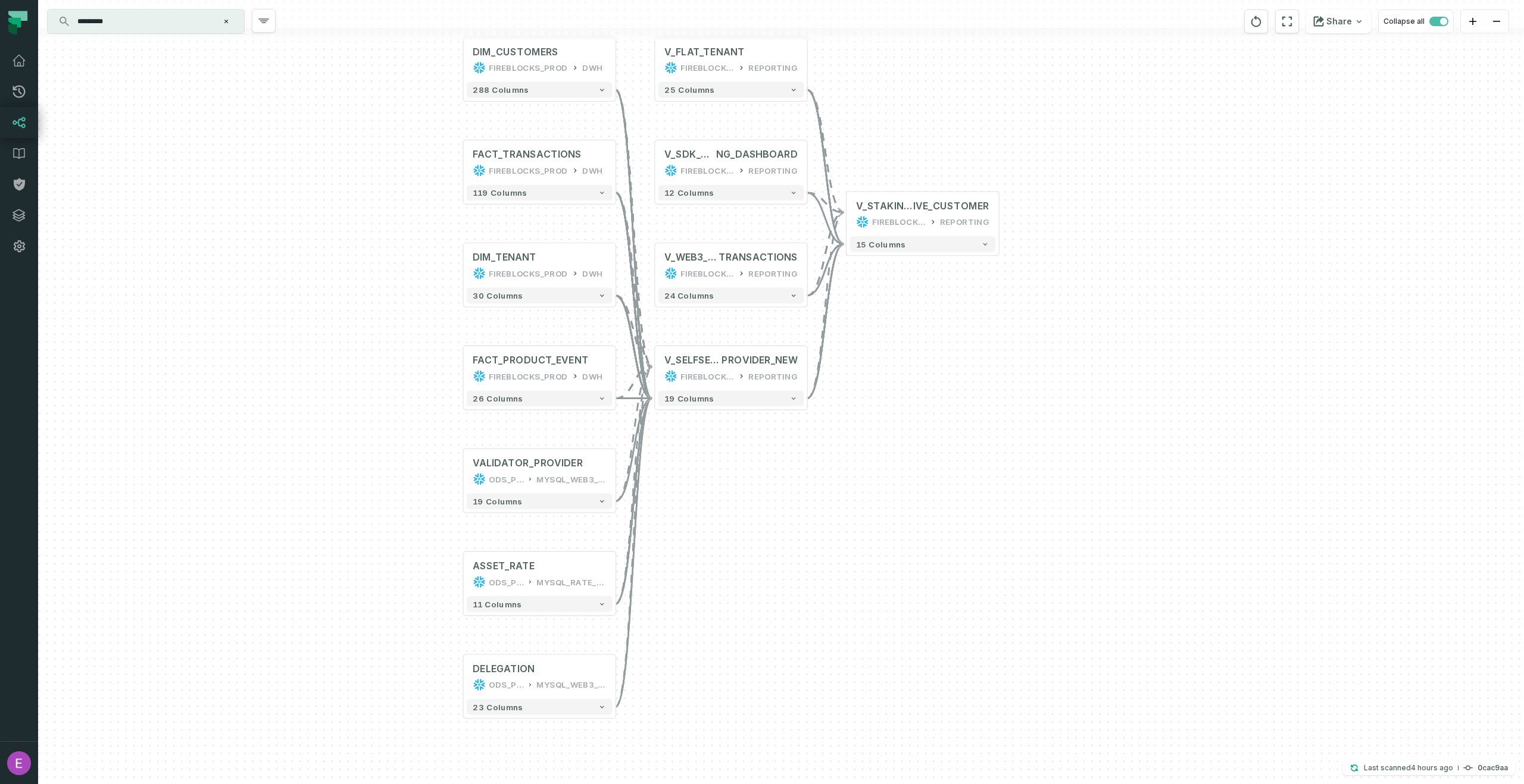
drag, startPoint x: 550, startPoint y: 371, endPoint x: 397, endPoint y: 371, distance: 153.0
click at [397, 371] on div "+ DIM_CUSTOMERS FIREBLOCKS_PROD DWH + 288 columns + FACT_TRANSACTIONS FIREBLOCK…" at bounding box center [781, 392] width 1486 height 784
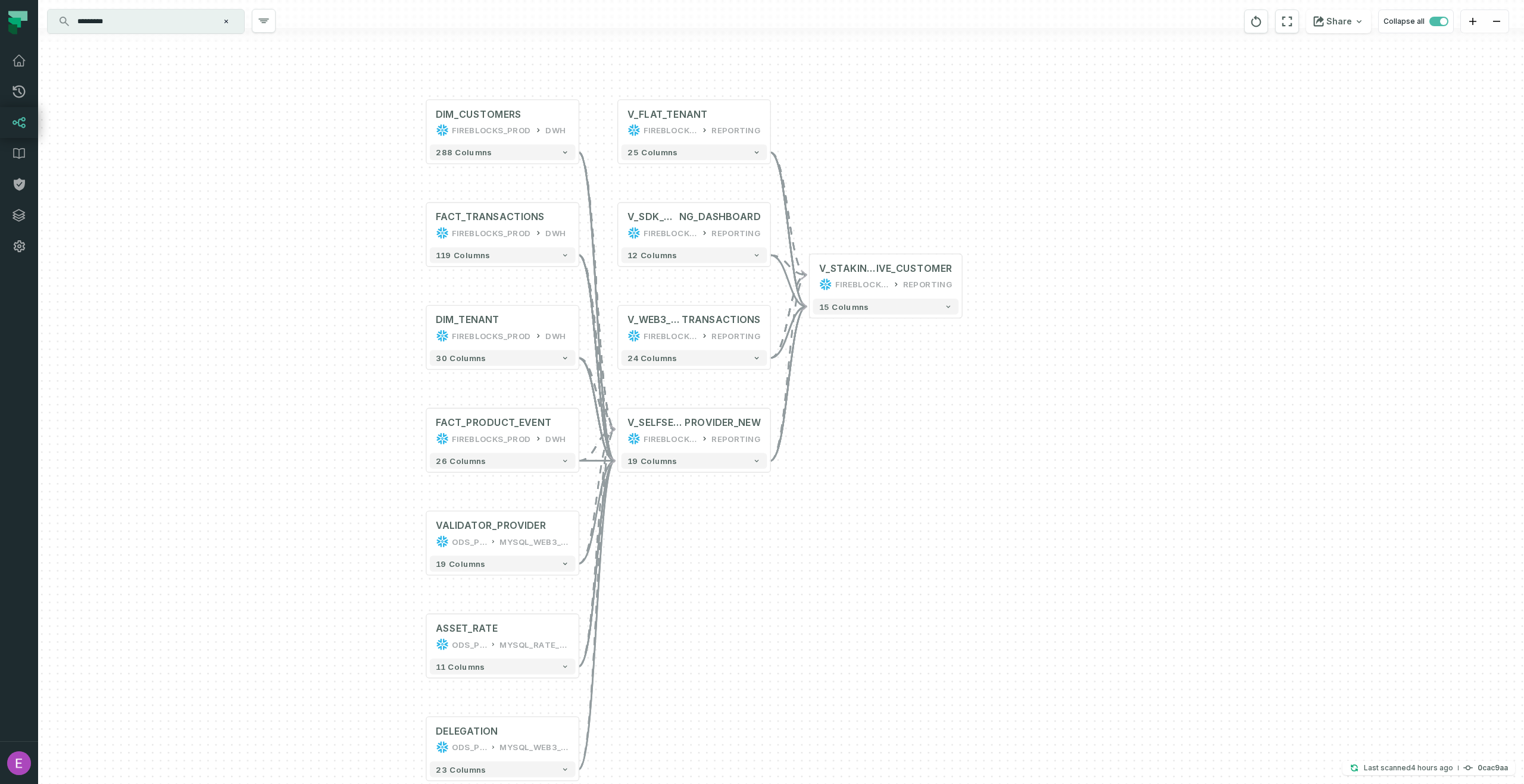
drag, startPoint x: 398, startPoint y: 373, endPoint x: 368, endPoint y: 435, distance: 68.9
click at [369, 435] on div "+ DIM_CUSTOMERS FIREBLOCKS_PROD DWH + 288 columns + FACT_TRANSACTIONS FIREBLOCK…" at bounding box center [781, 392] width 1486 height 784
click at [616, 432] on button "-" at bounding box center [616, 429] width 14 height 14
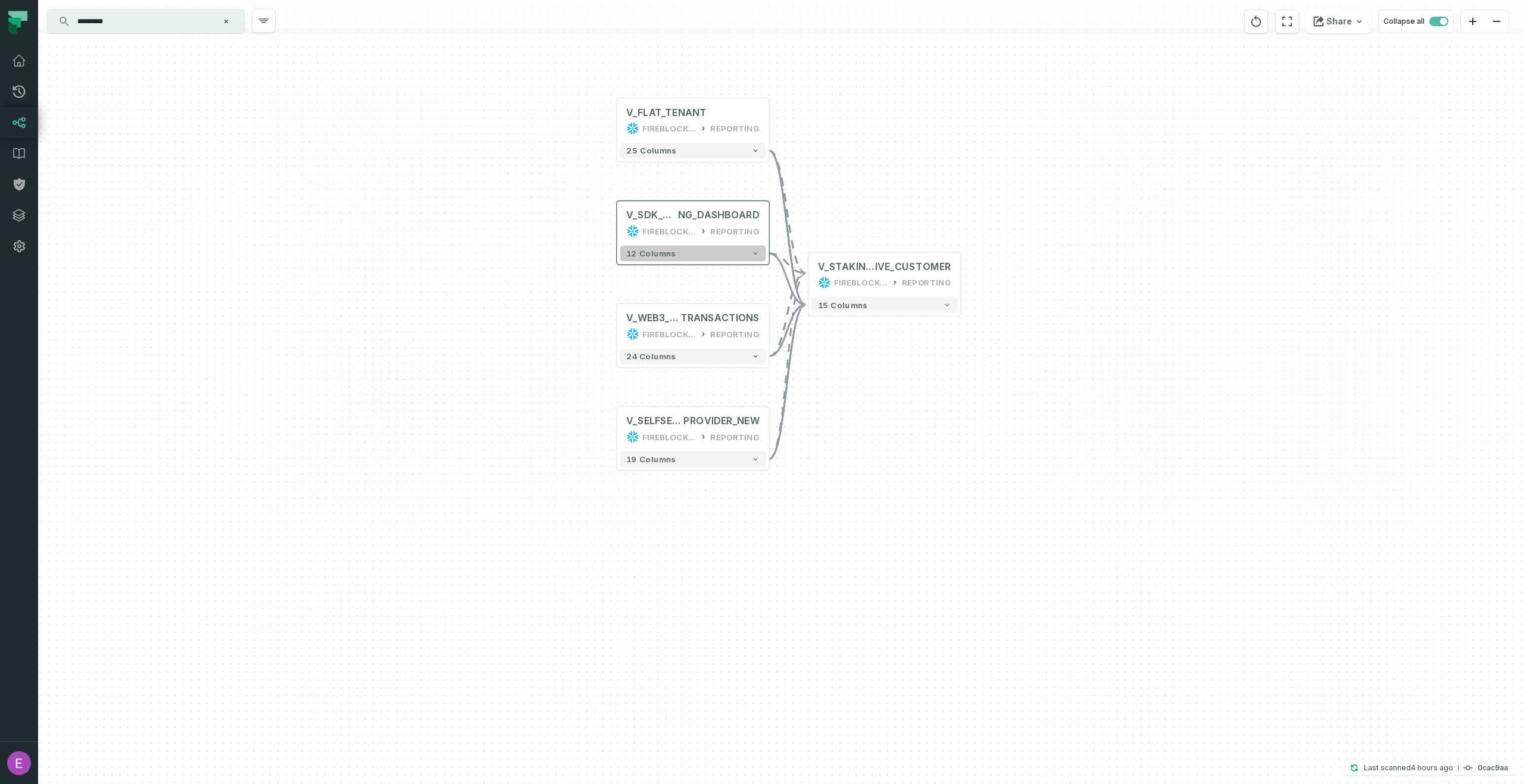
click at [729, 257] on button "12 columns" at bounding box center [692, 254] width 146 height 16
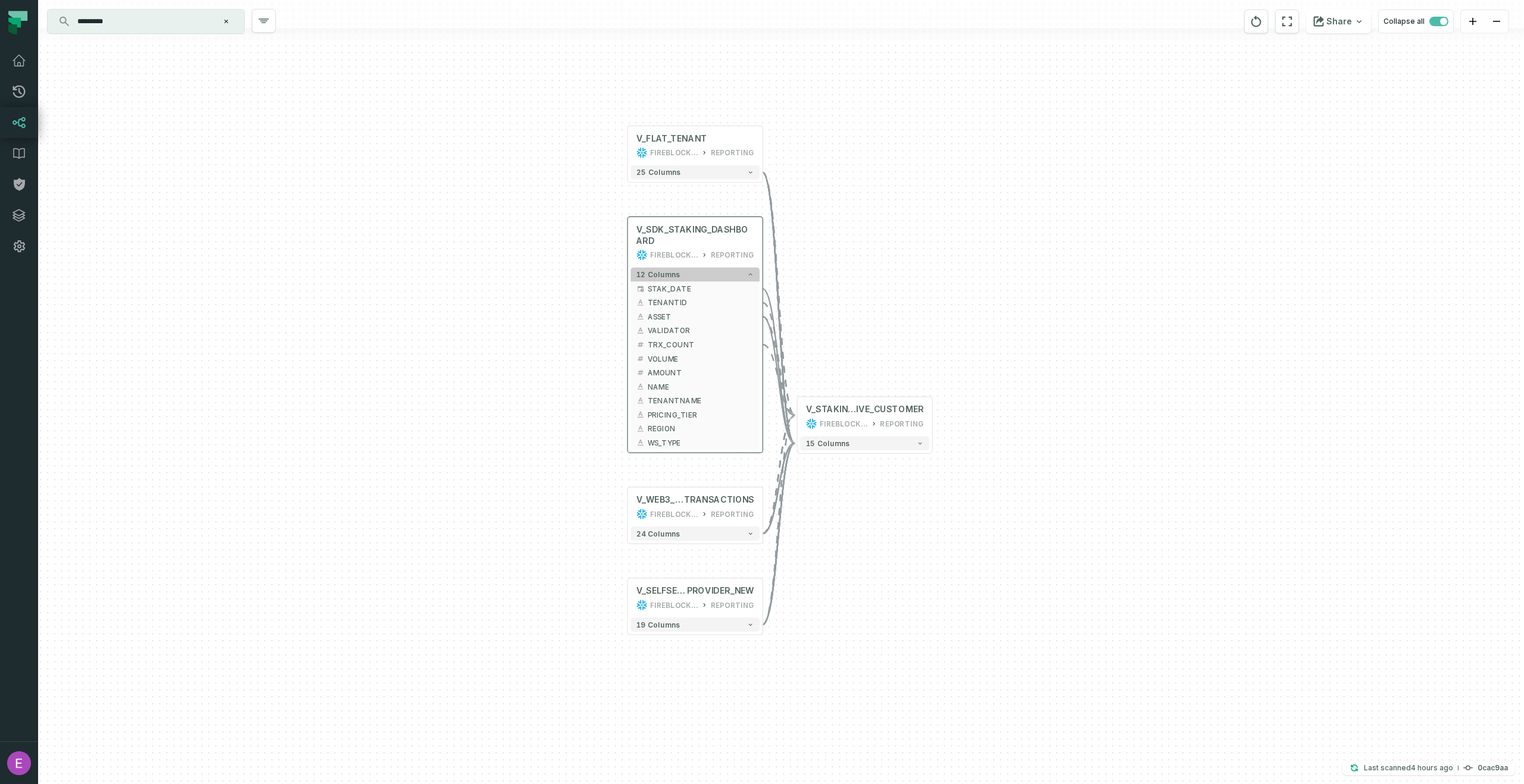
click at [747, 275] on icon "button" at bounding box center [750, 274] width 8 height 8
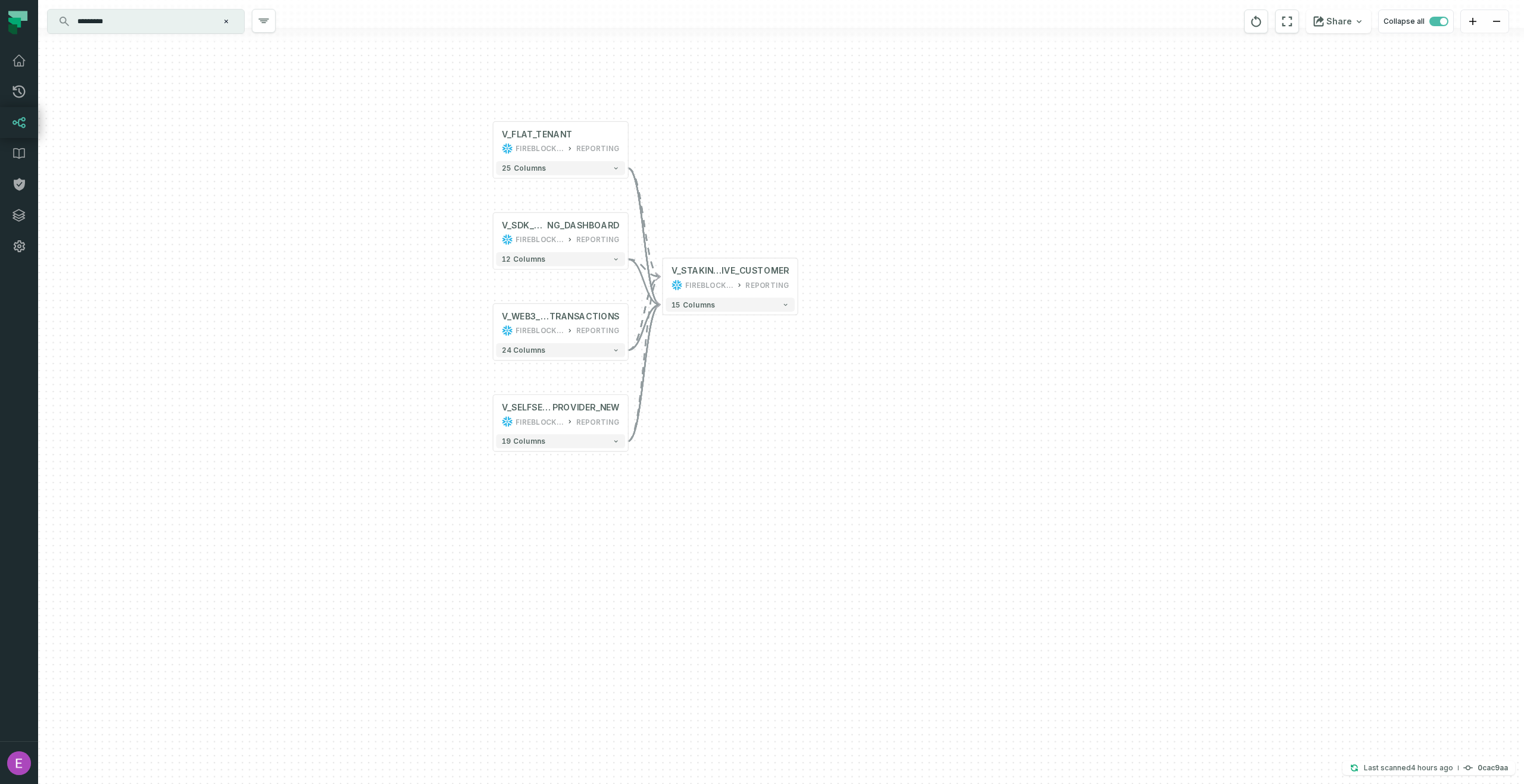
drag, startPoint x: 848, startPoint y: 196, endPoint x: 701, endPoint y: 192, distance: 147.1
click at [701, 192] on div "+ V_FLAT_TENANT FIREBLOCKS_PROD REPORTING + 25 columns + V_SDK_STAKI NG_DASHBOA…" at bounding box center [781, 392] width 1486 height 784
drag, startPoint x: 809, startPoint y: 199, endPoint x: 891, endPoint y: 264, distance: 104.6
click at [891, 264] on div "+ V_FLAT_TENANT FIREBLOCKS_PROD REPORTING + 25 columns + V_SDK_STAKI NG_DASHBOA…" at bounding box center [781, 392] width 1486 height 784
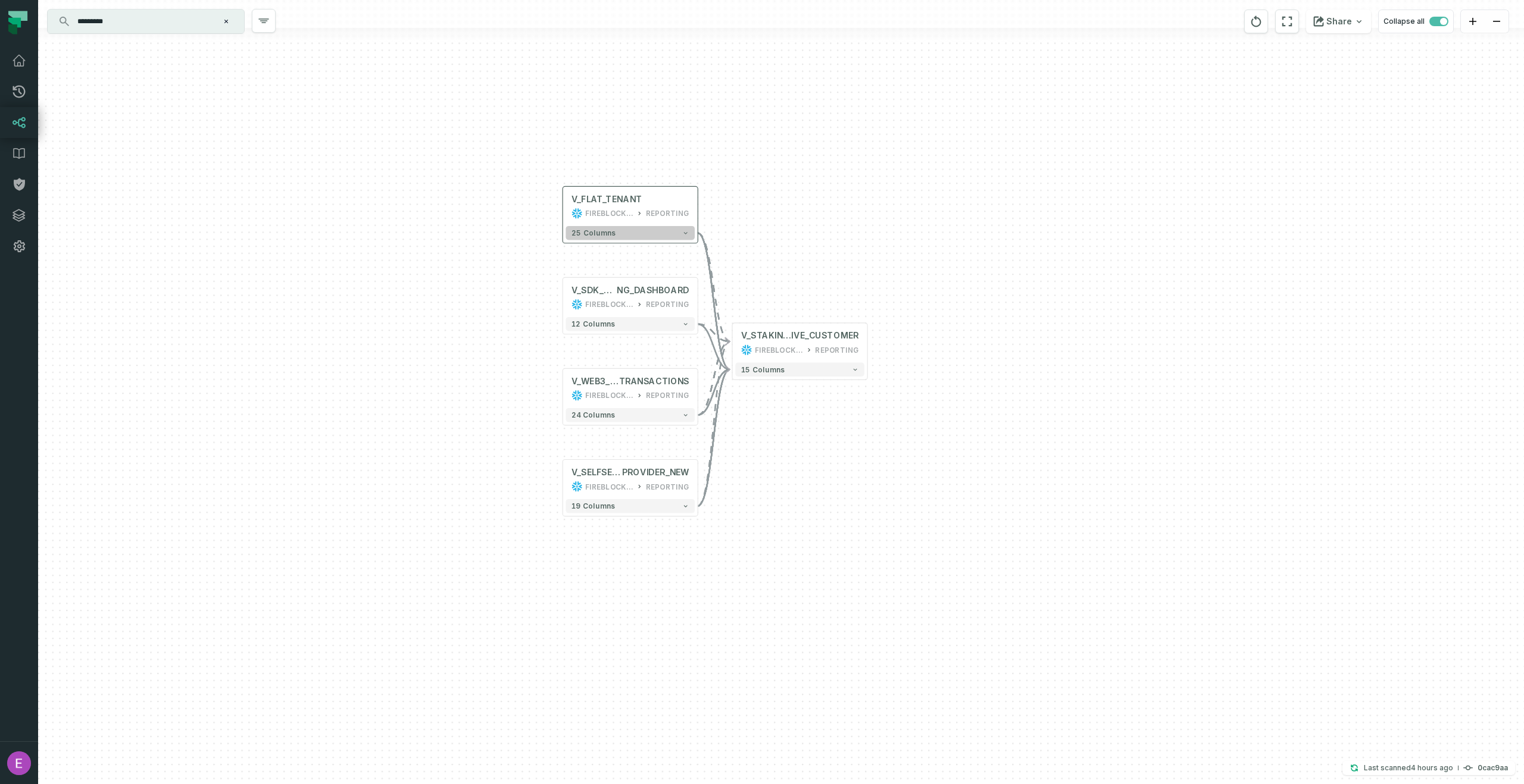
click at [580, 238] on button "25 columns" at bounding box center [630, 233] width 129 height 14
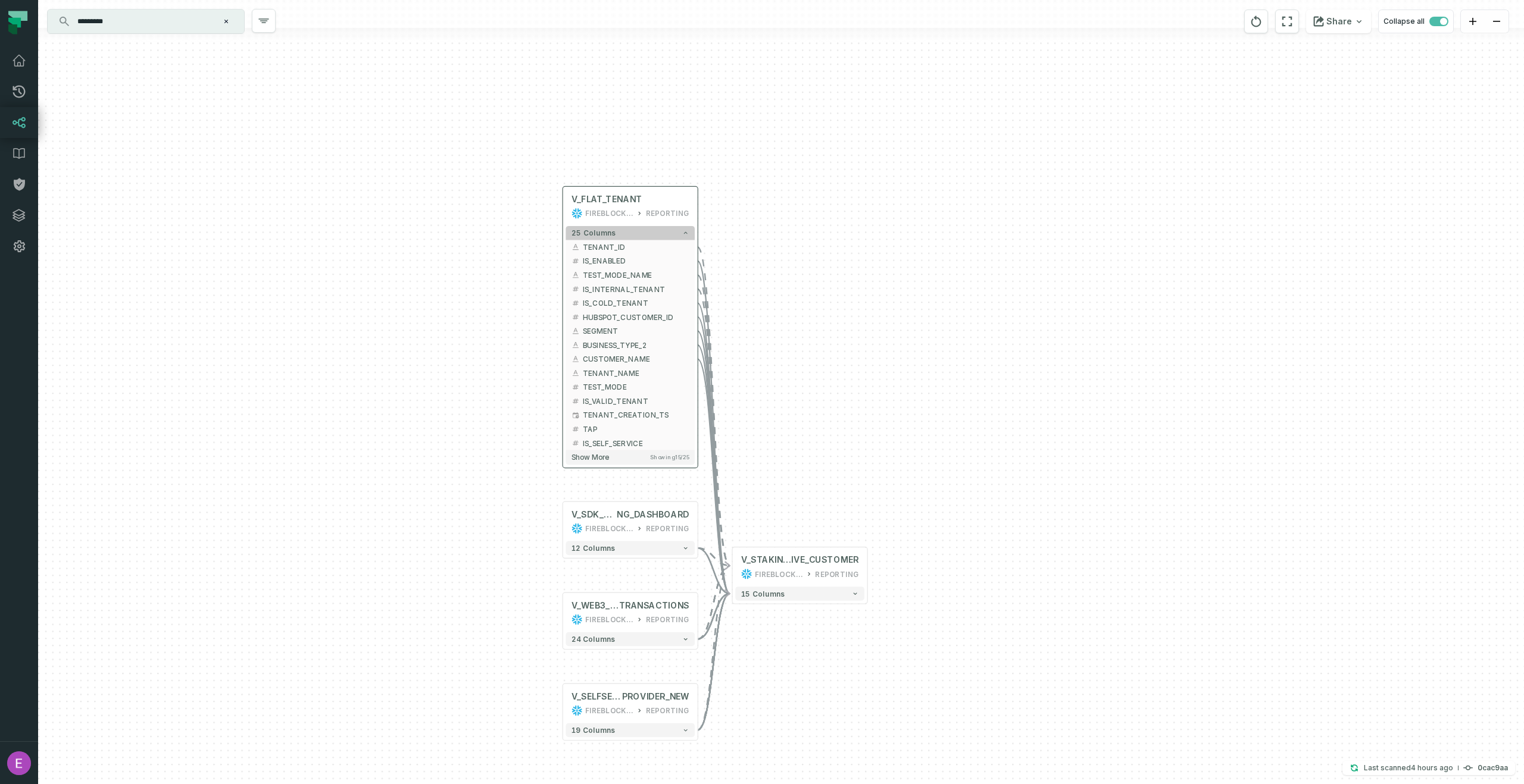
click at [580, 238] on button "25 columns" at bounding box center [630, 233] width 129 height 14
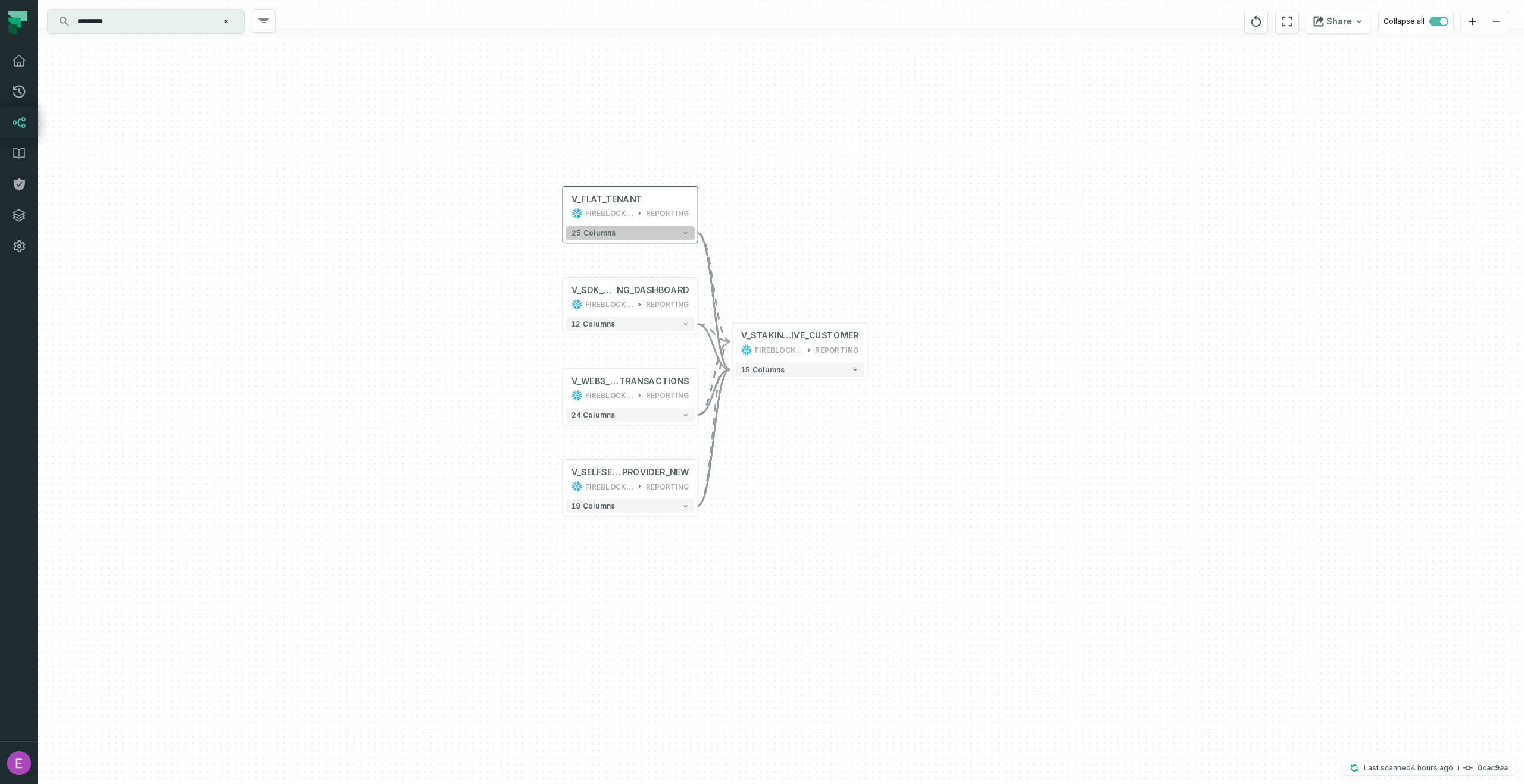
click at [580, 238] on button "25 columns" at bounding box center [630, 233] width 129 height 14
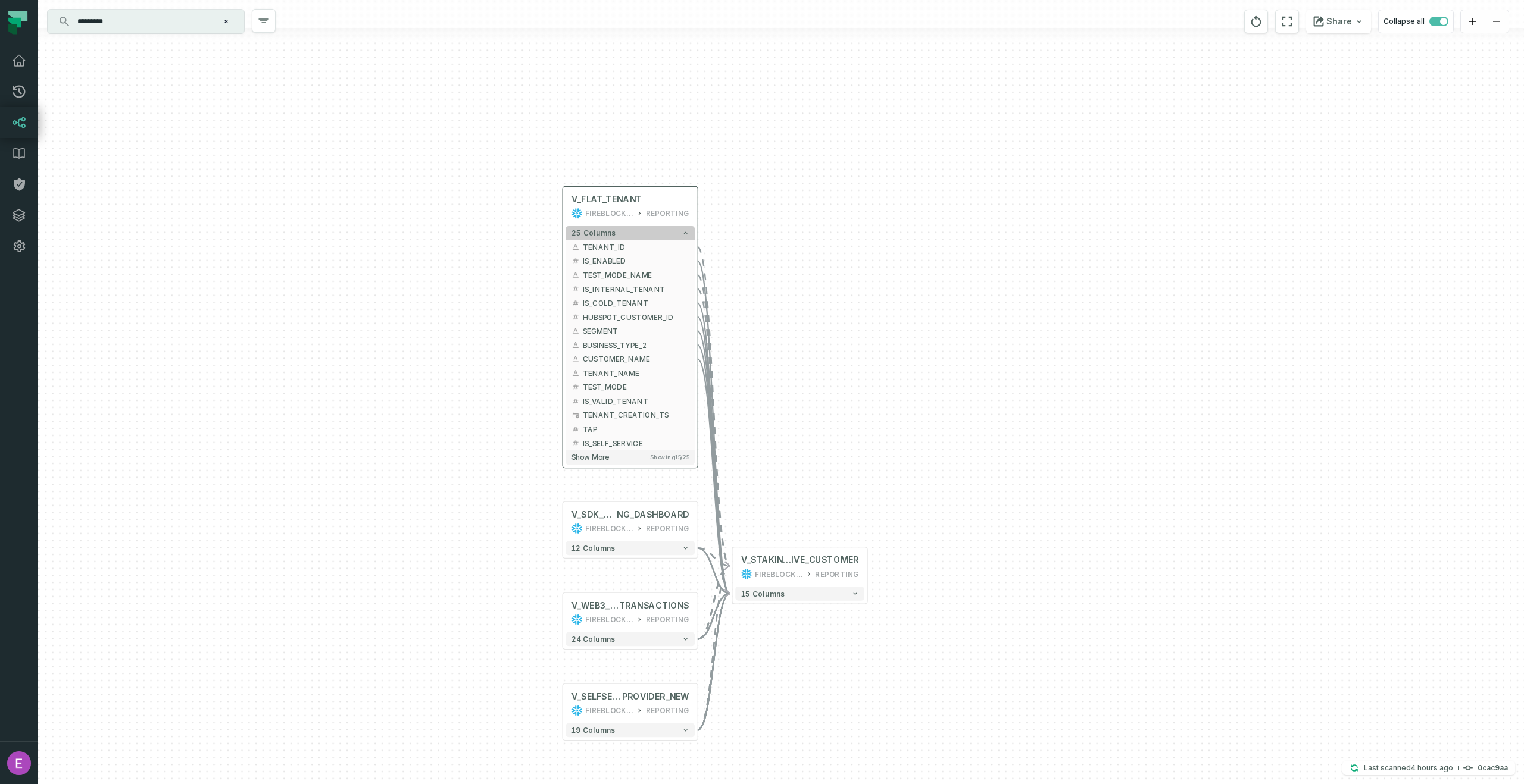
click at [579, 238] on button "25 columns" at bounding box center [630, 233] width 129 height 14
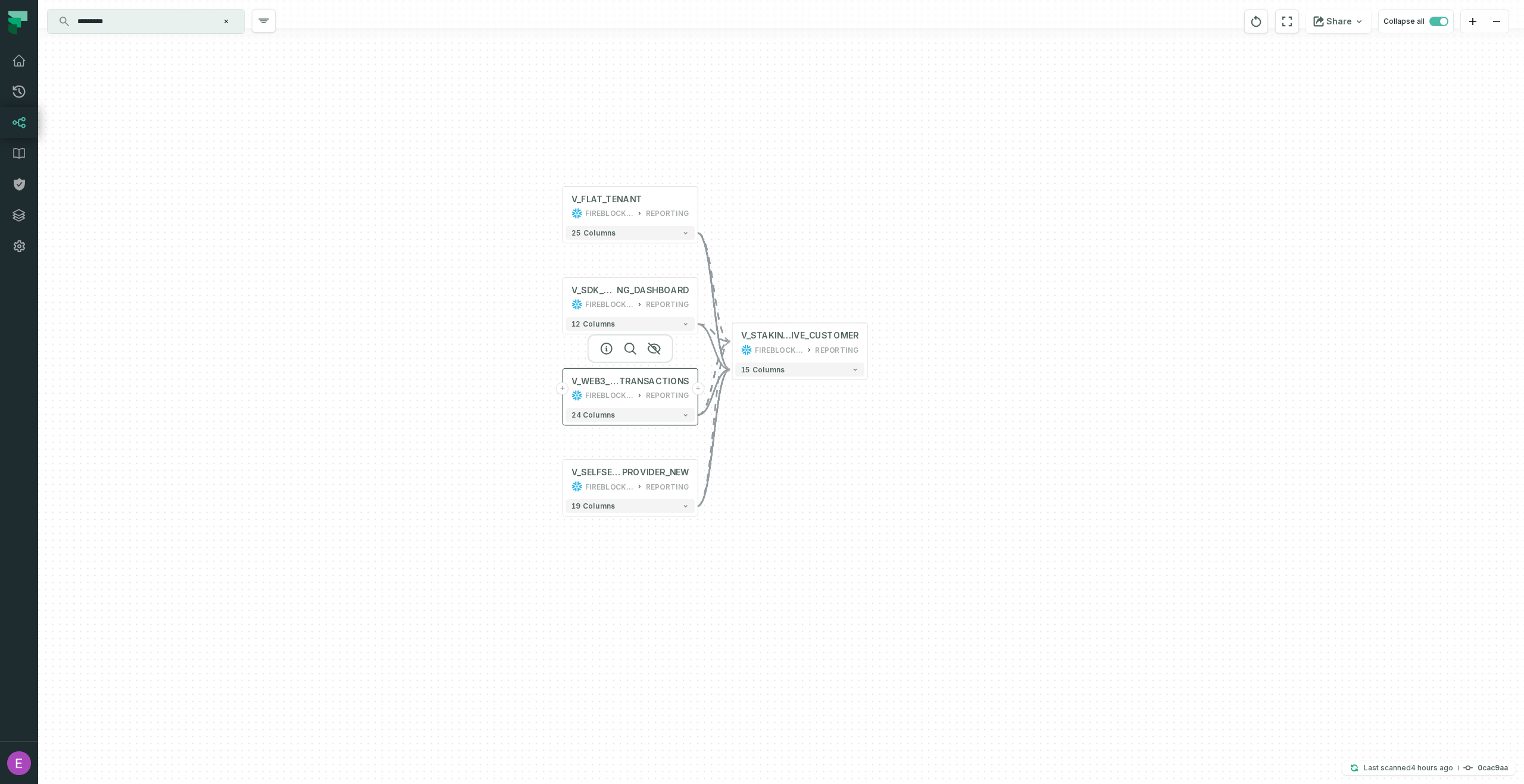
click at [559, 387] on button "+" at bounding box center [561, 388] width 13 height 13
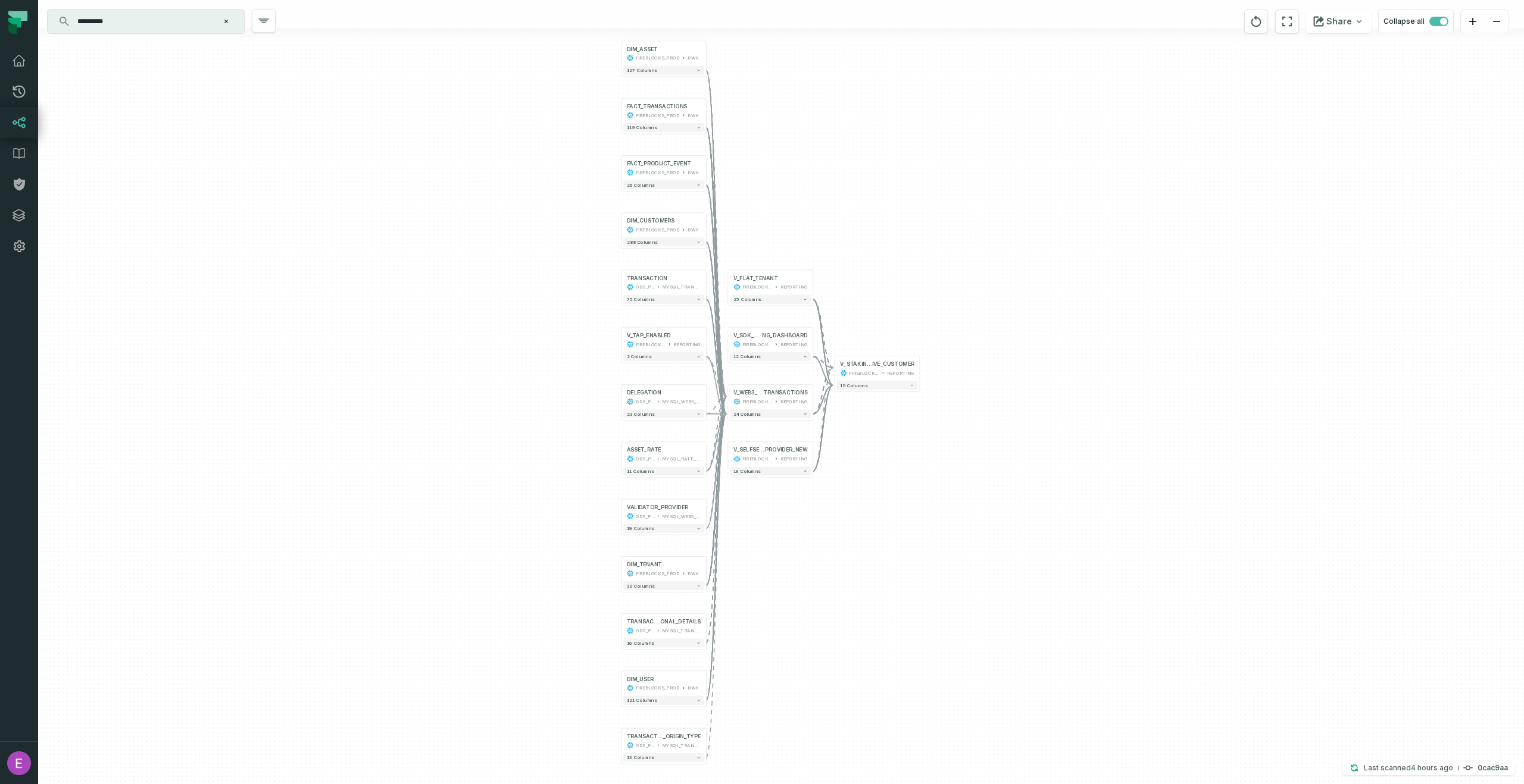
drag, startPoint x: 651, startPoint y: 364, endPoint x: 504, endPoint y: 294, distance: 162.8
click at [504, 294] on div "+ DIM_ASSET FIREBLOCKS_PROD DWH + 127 columns + FACT_TRANSACTIONS FIREBLOCKS_PR…" at bounding box center [781, 392] width 1486 height 784
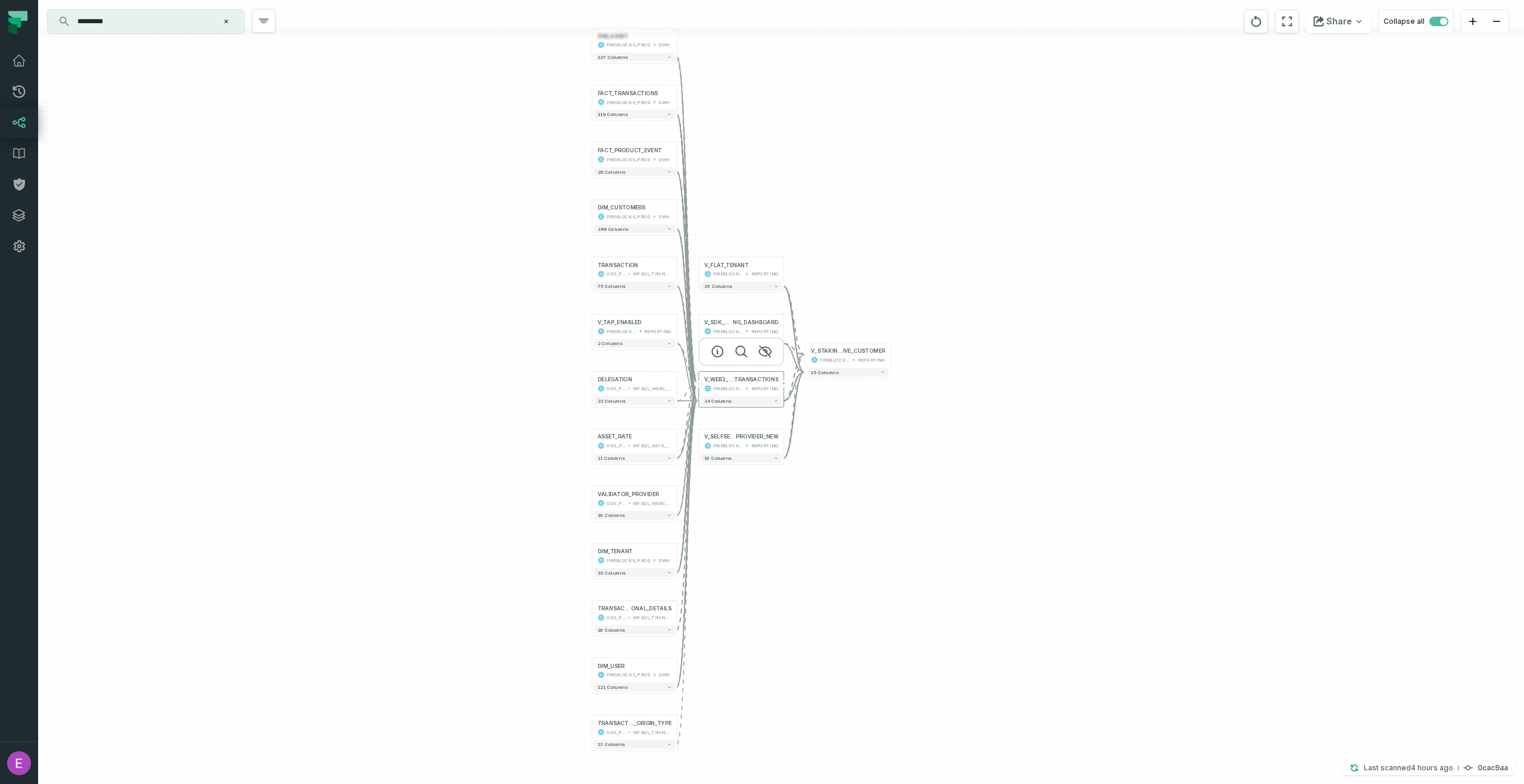
click at [701, 387] on div "V_WEB3_SELFSERVE_STAKING_ TRANSACTIONS FIREBLOCKS_PROD REPORTING" at bounding box center [741, 384] width 81 height 22
click at [260, 19] on icon "button" at bounding box center [263, 21] width 9 height 3
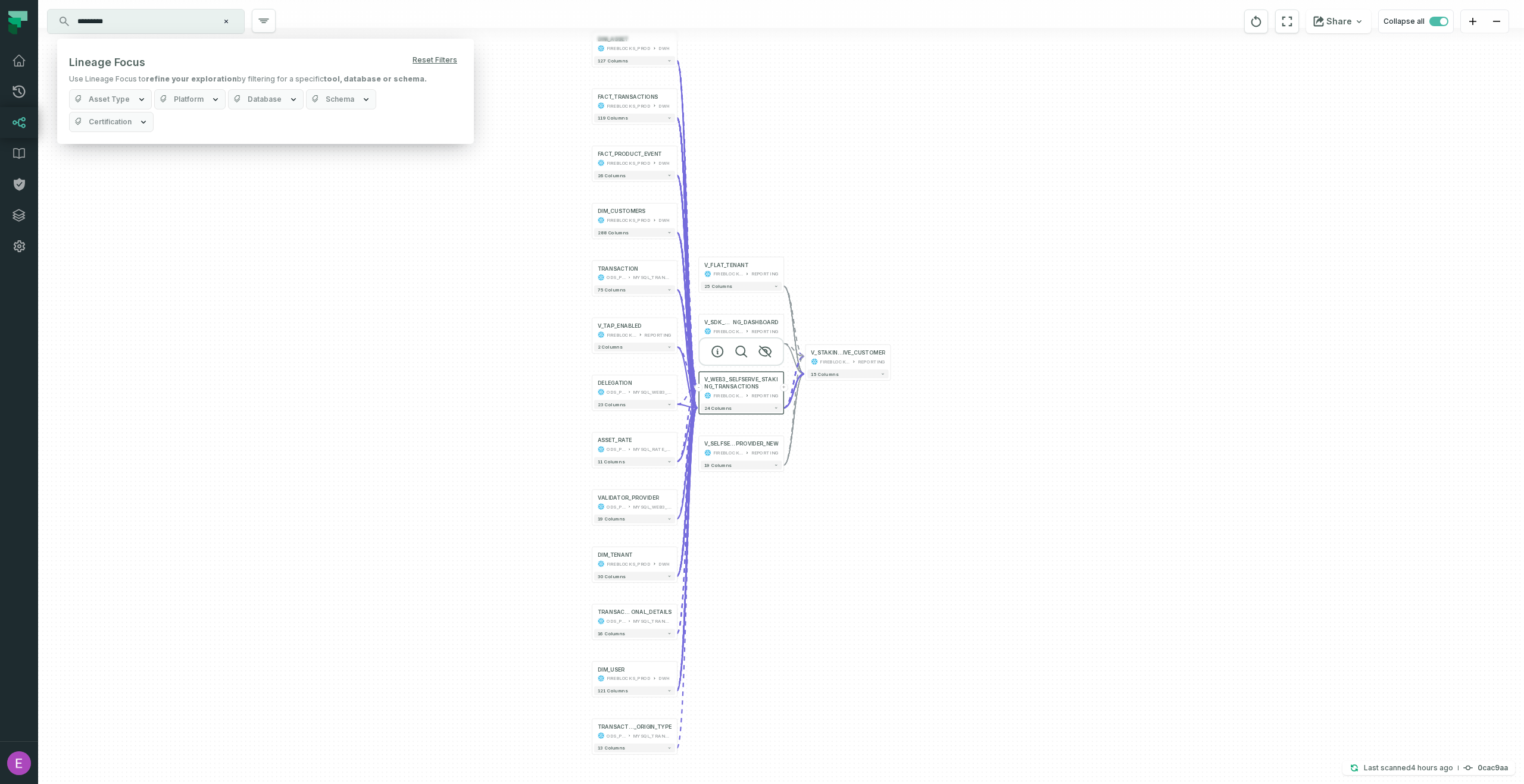
click at [117, 98] on span "Asset Type" at bounding box center [108, 98] width 41 height 9
click at [174, 103] on span "Platform" at bounding box center [189, 98] width 30 height 9
click at [164, 194] on button "SNOWFLAKE (218,512)" at bounding box center [163, 194] width 9 height 9
click at [164, 194] on button "SNOWFLAKE (218,512)" at bounding box center [162, 194] width 9 height 9
click at [281, 99] on button "Database" at bounding box center [265, 99] width 76 height 20
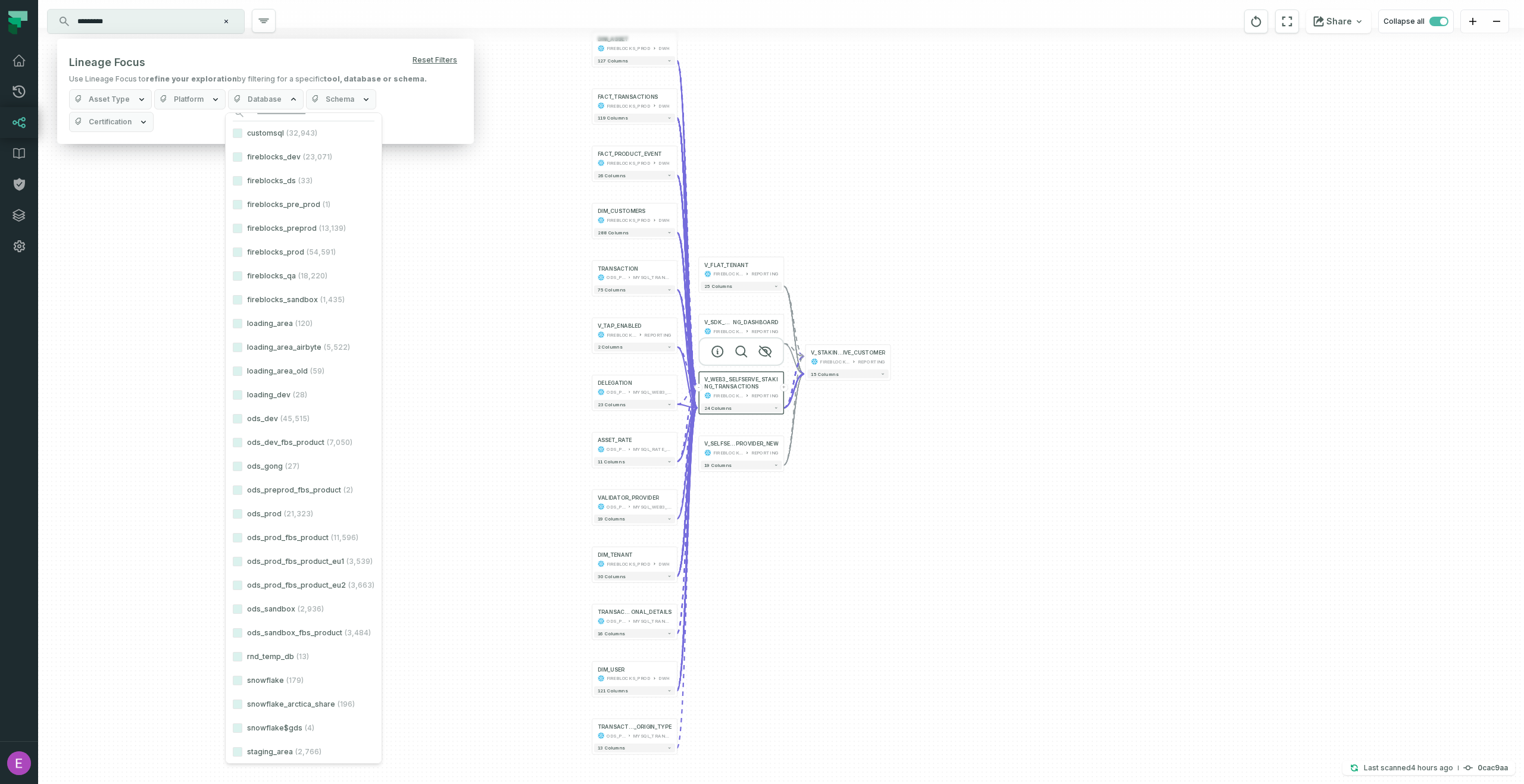
scroll to position [88, 0]
